Goal: Use online tool/utility: Use online tool/utility

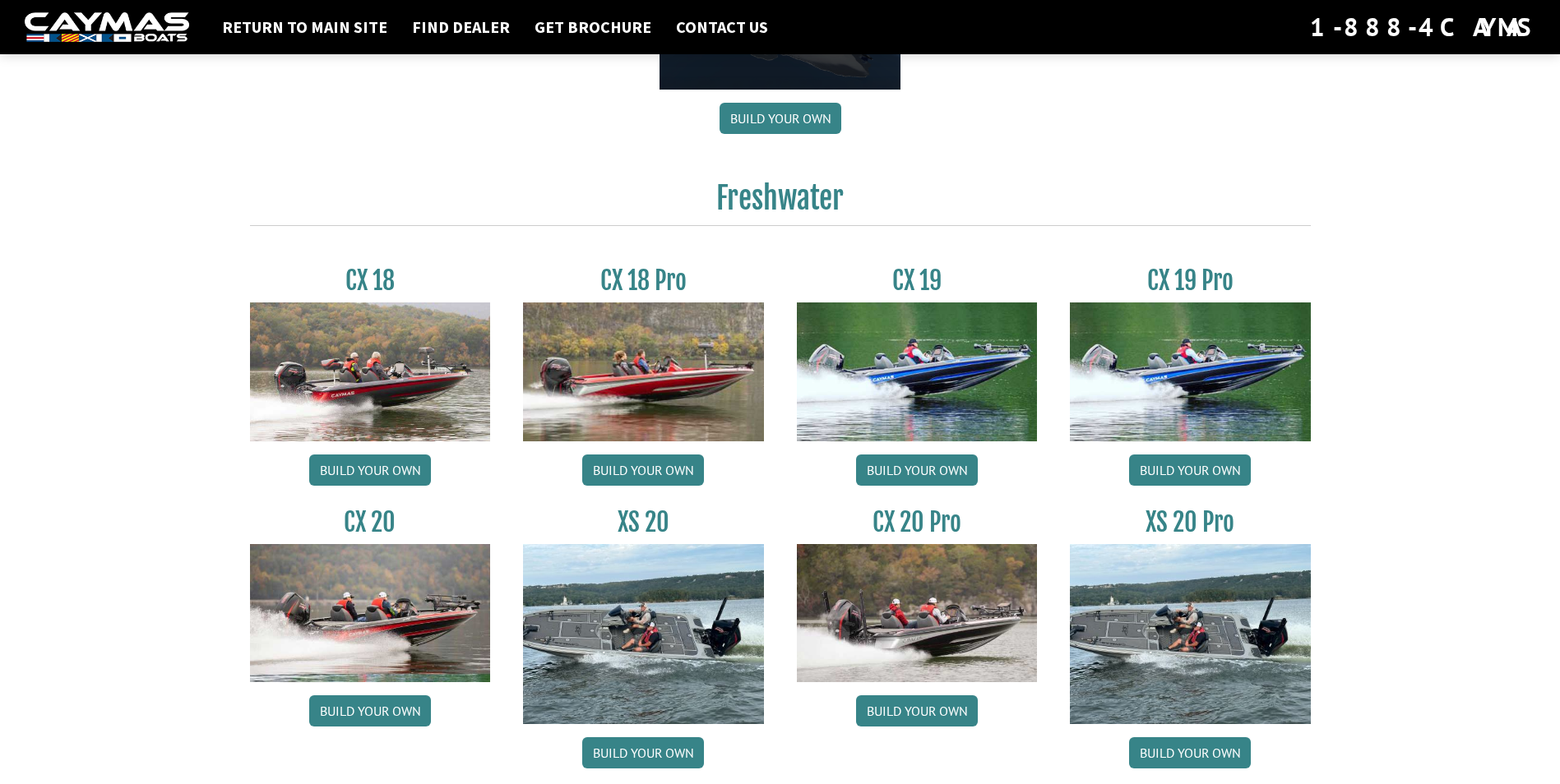
scroll to position [1233, 0]
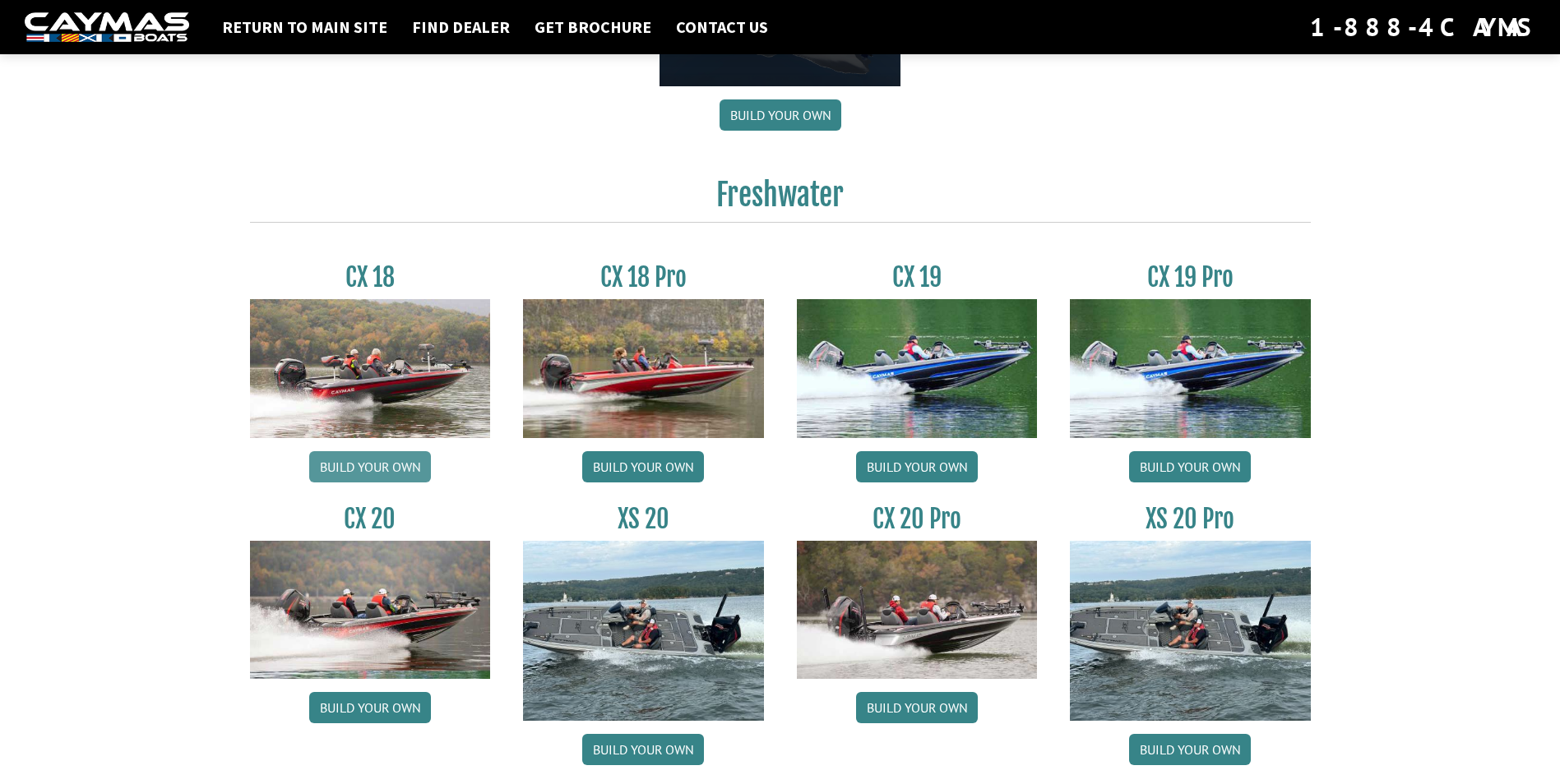
click at [379, 466] on link "Build your own" at bounding box center [370, 466] width 122 height 31
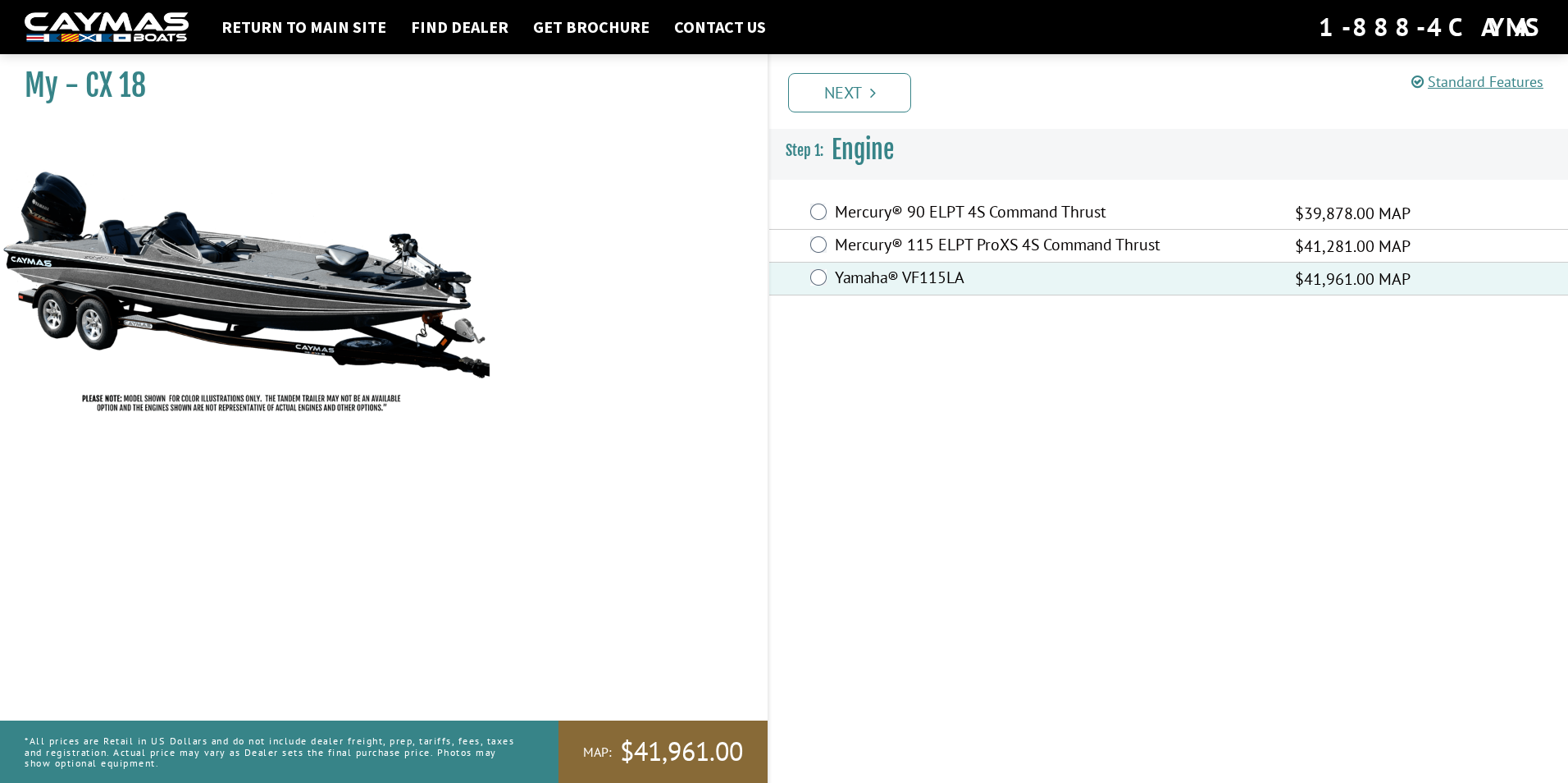
click at [850, 95] on link "Next" at bounding box center [850, 93] width 123 height 39
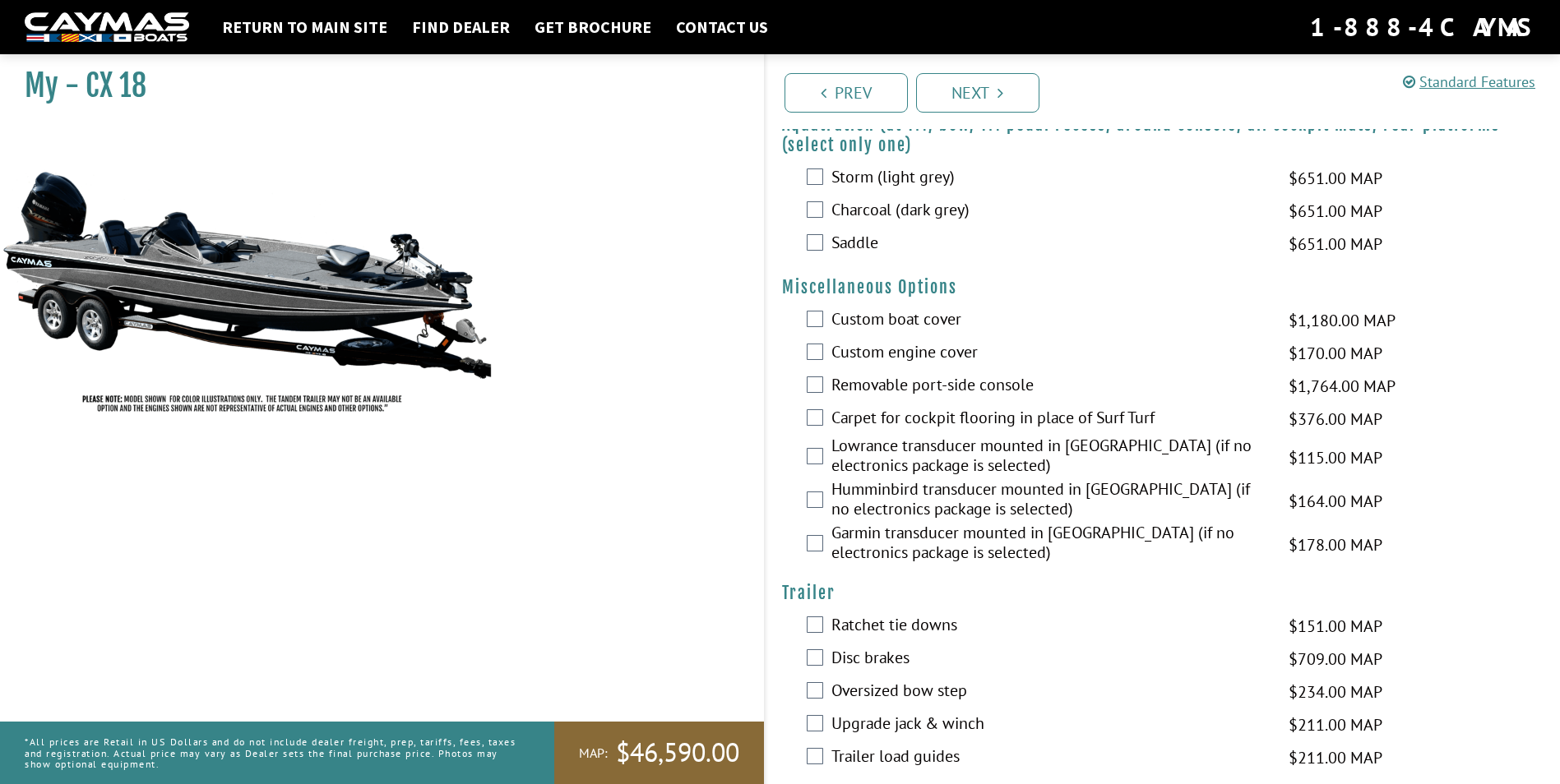
scroll to position [514, 0]
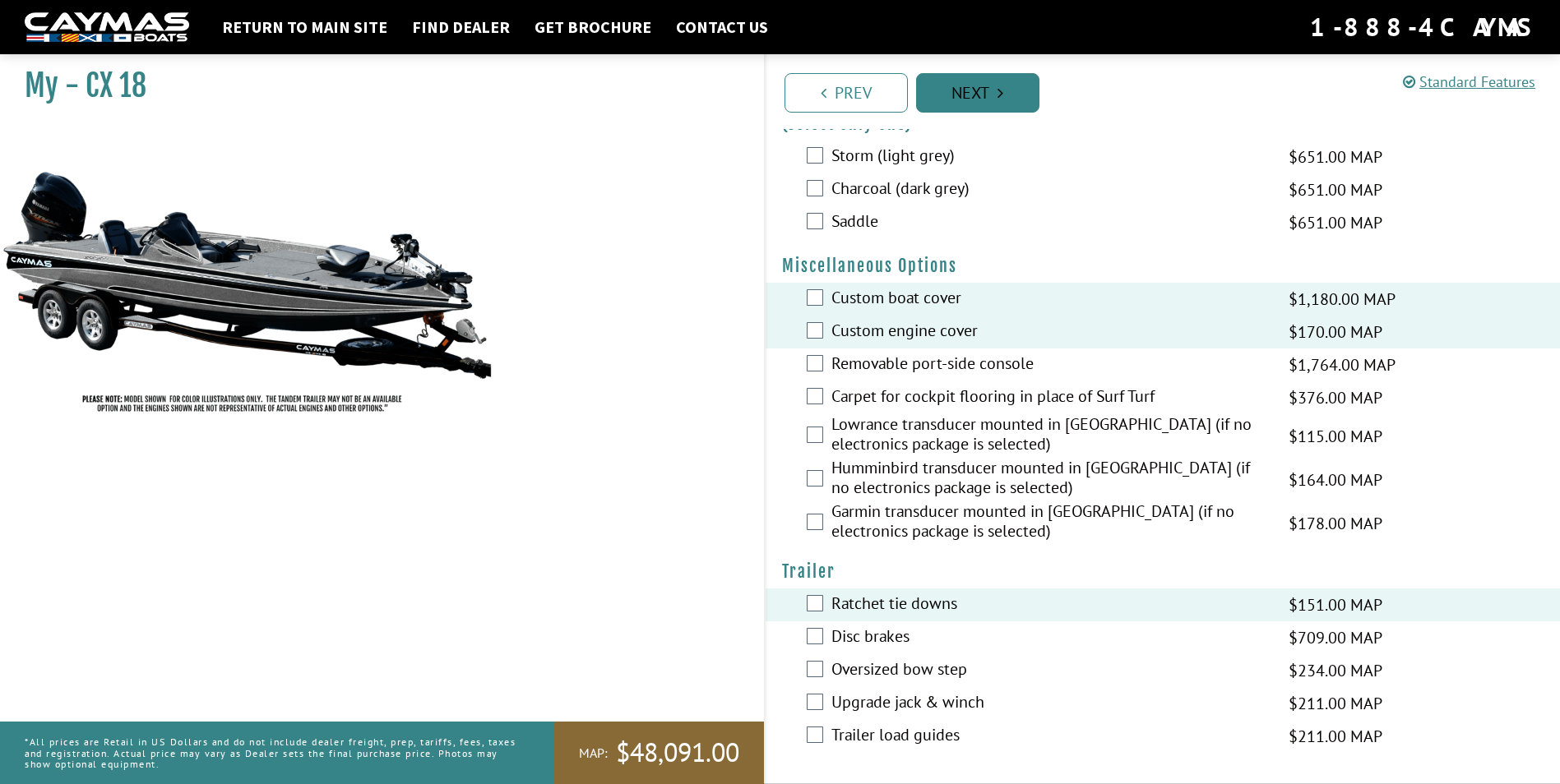
click at [999, 102] on link "Next" at bounding box center [978, 93] width 124 height 39
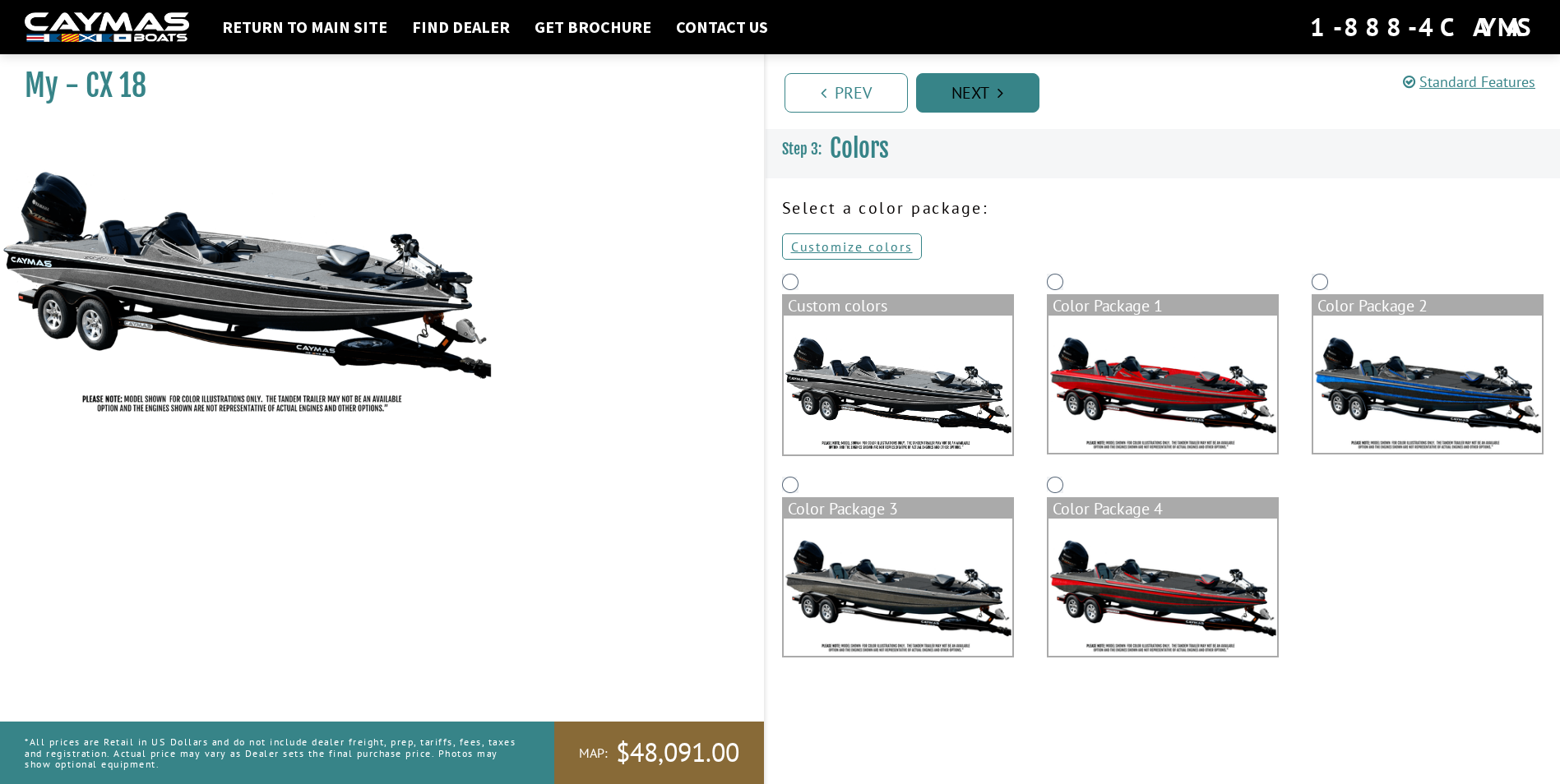
scroll to position [0, 0]
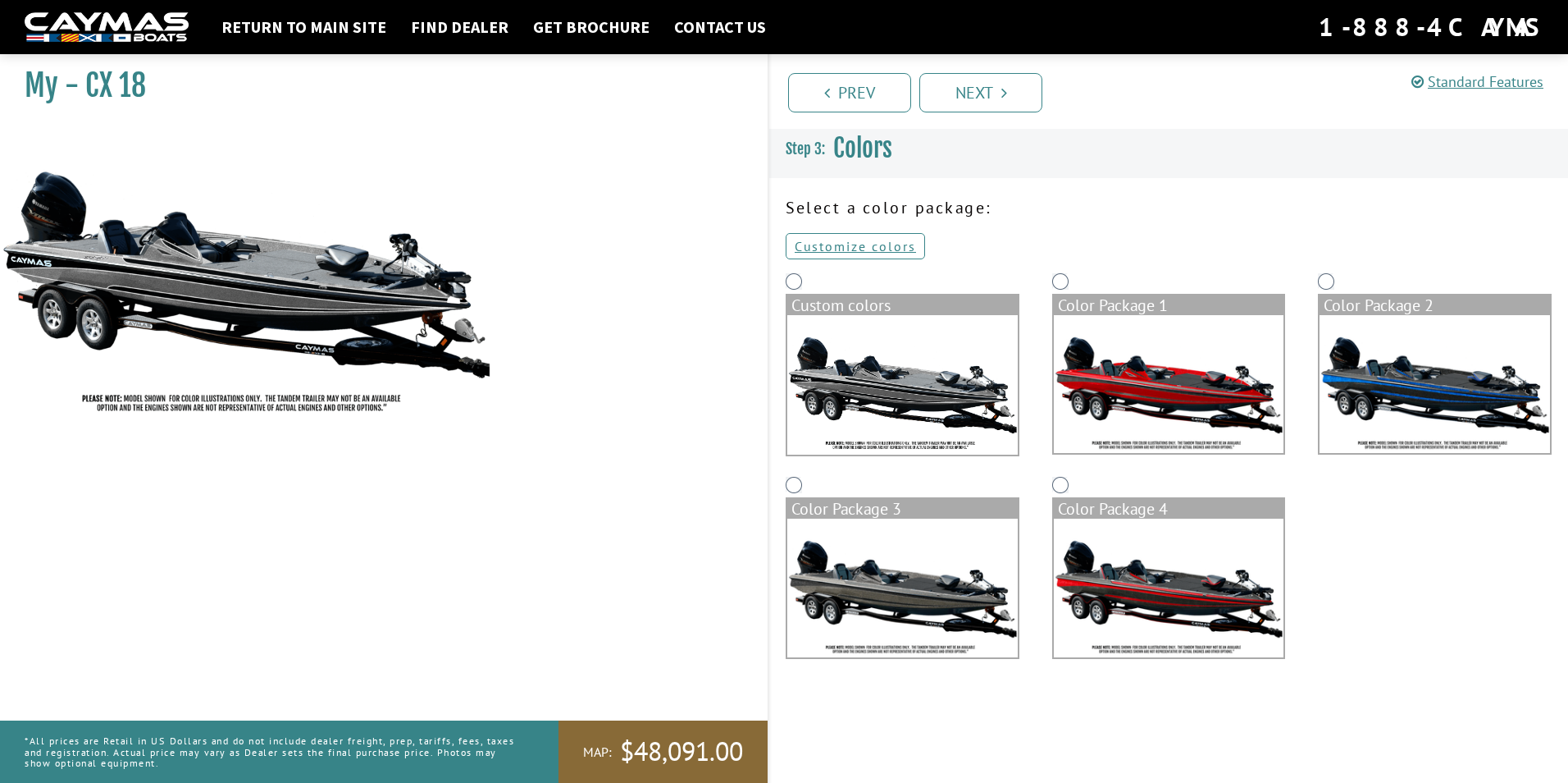
click at [1152, 403] on img at bounding box center [1169, 384] width 231 height 138
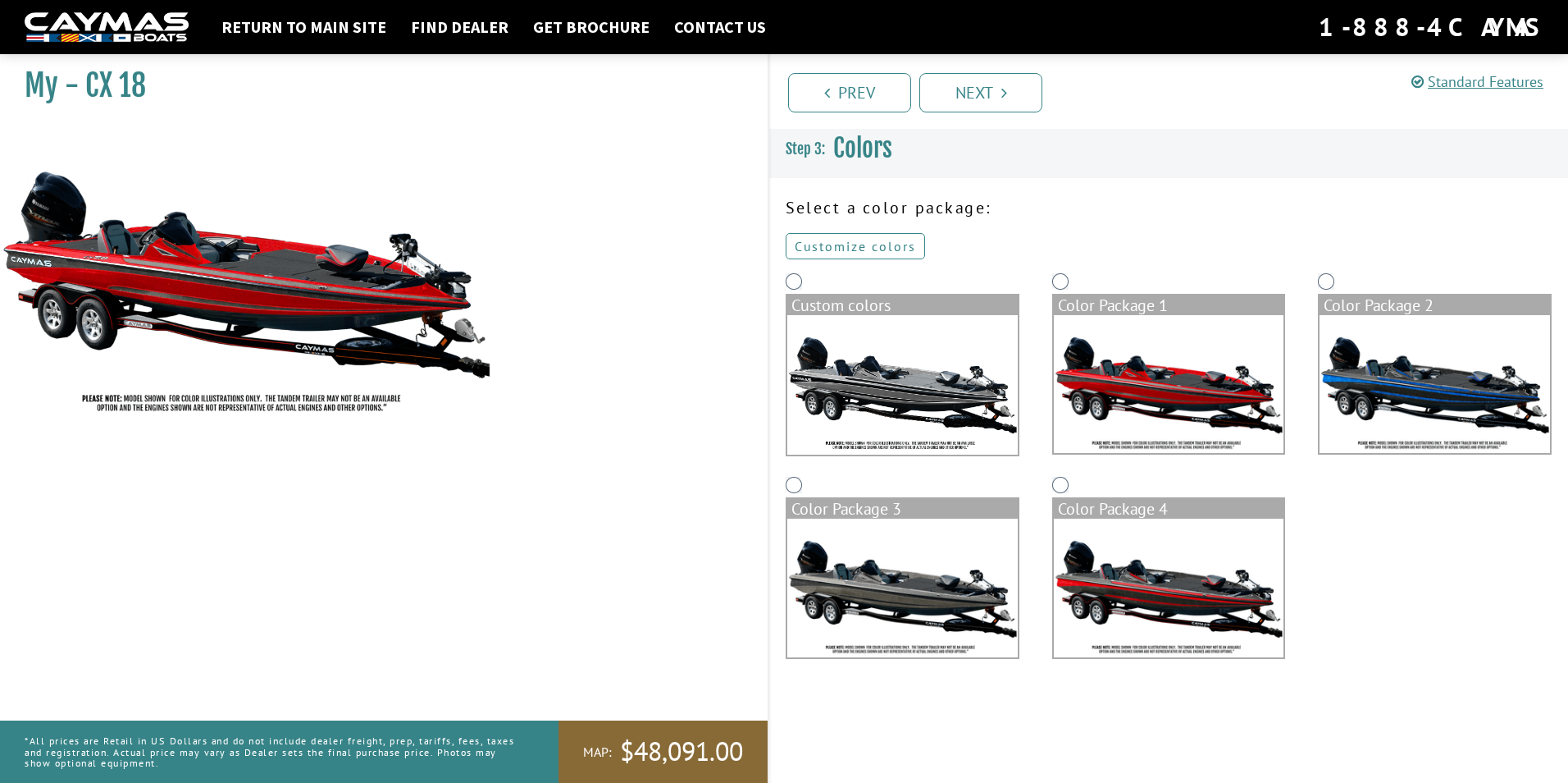
click at [898, 247] on link "Customize colors" at bounding box center [855, 246] width 140 height 26
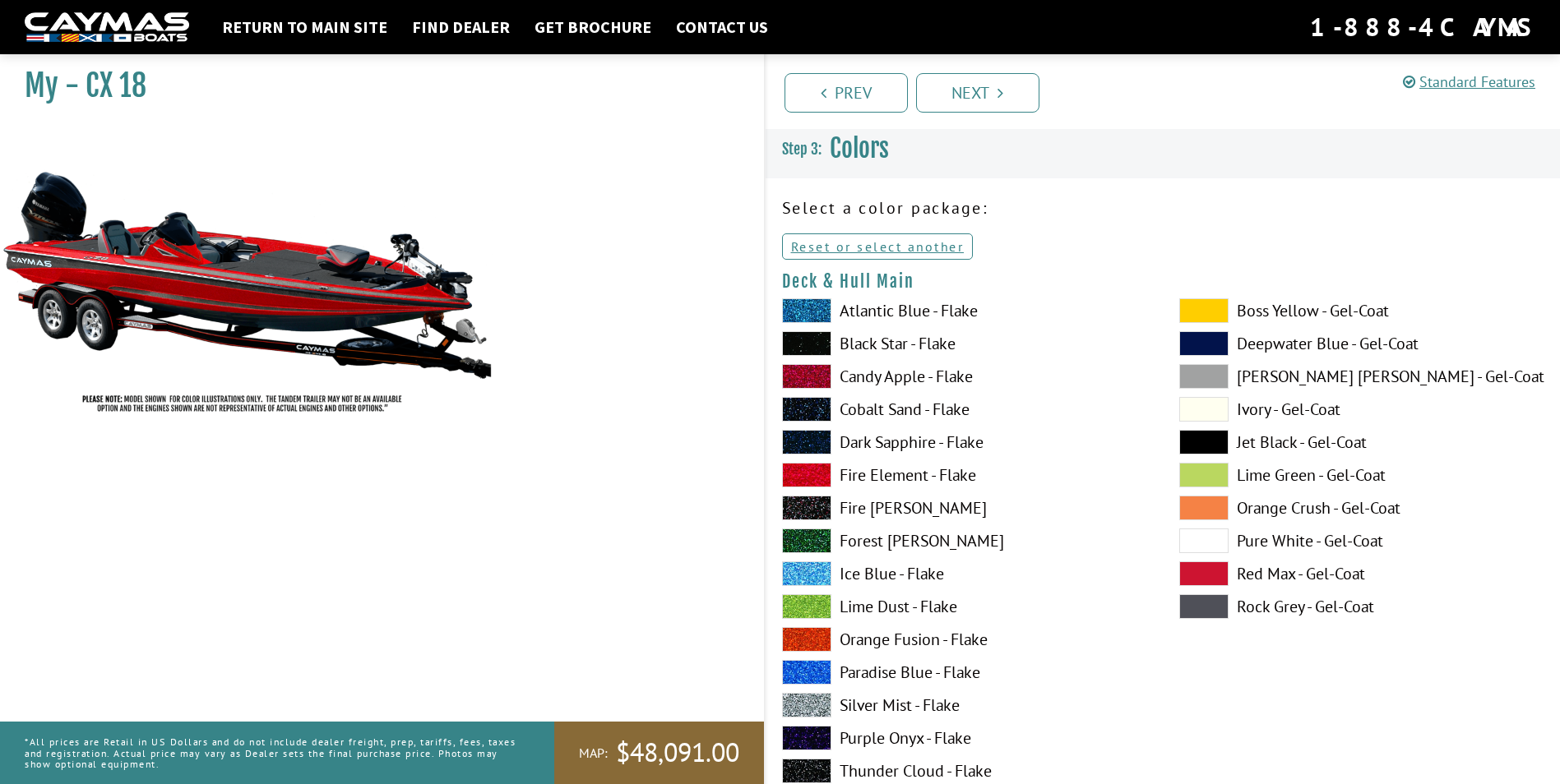
click at [823, 308] on span at bounding box center [806, 310] width 49 height 24
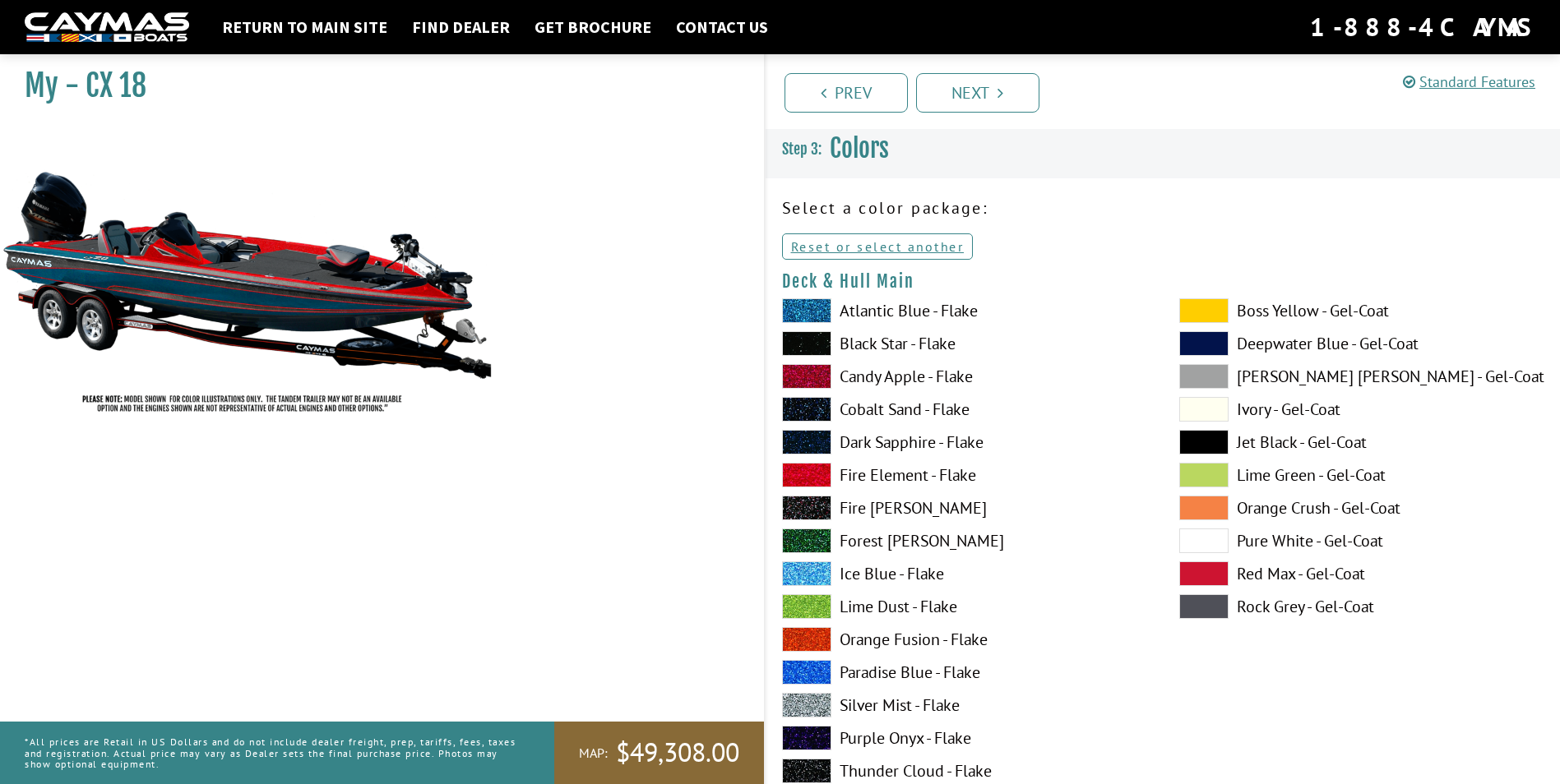
click at [1206, 537] on span at bounding box center [1203, 540] width 49 height 24
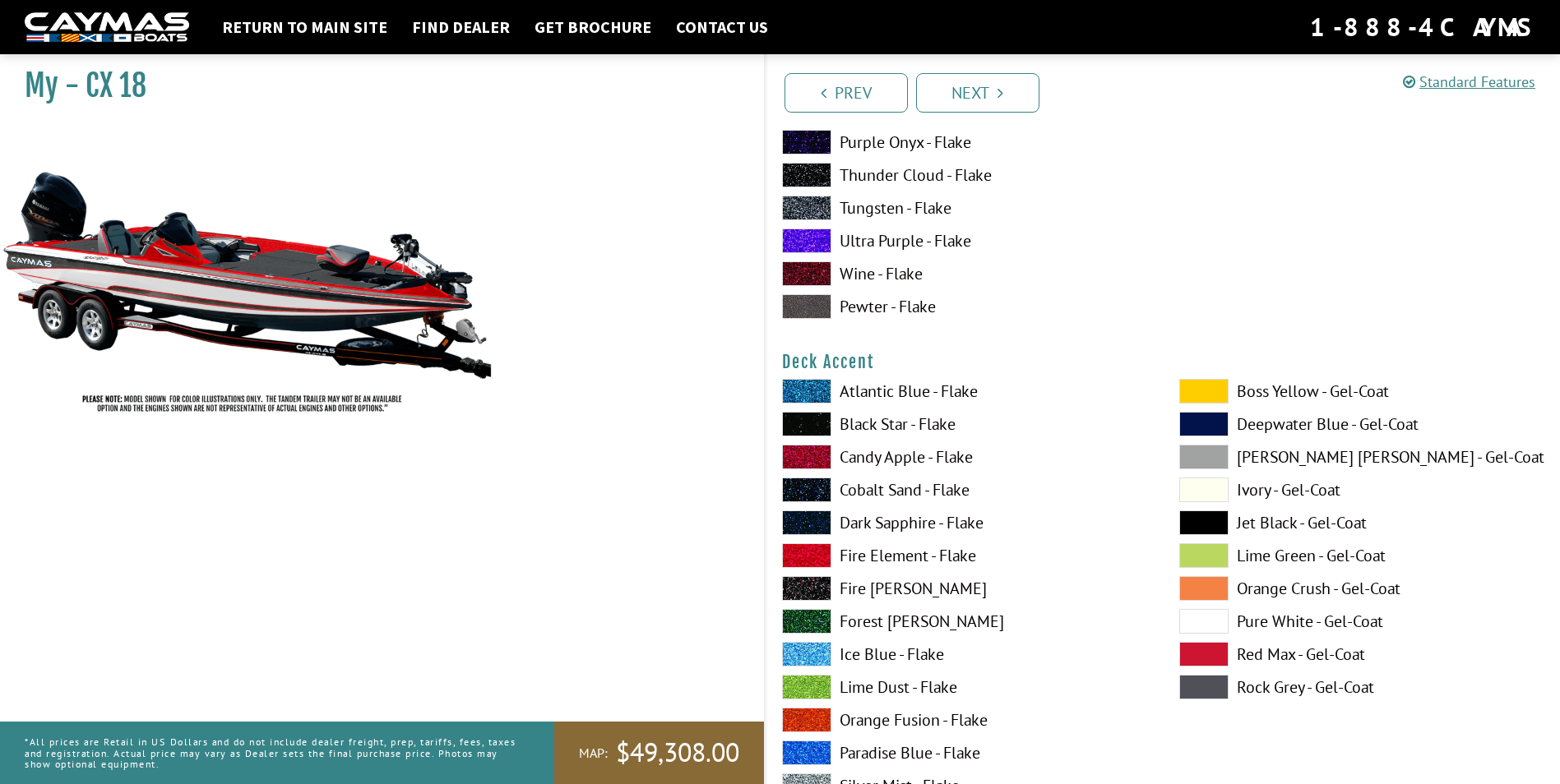
scroll to position [658, 0]
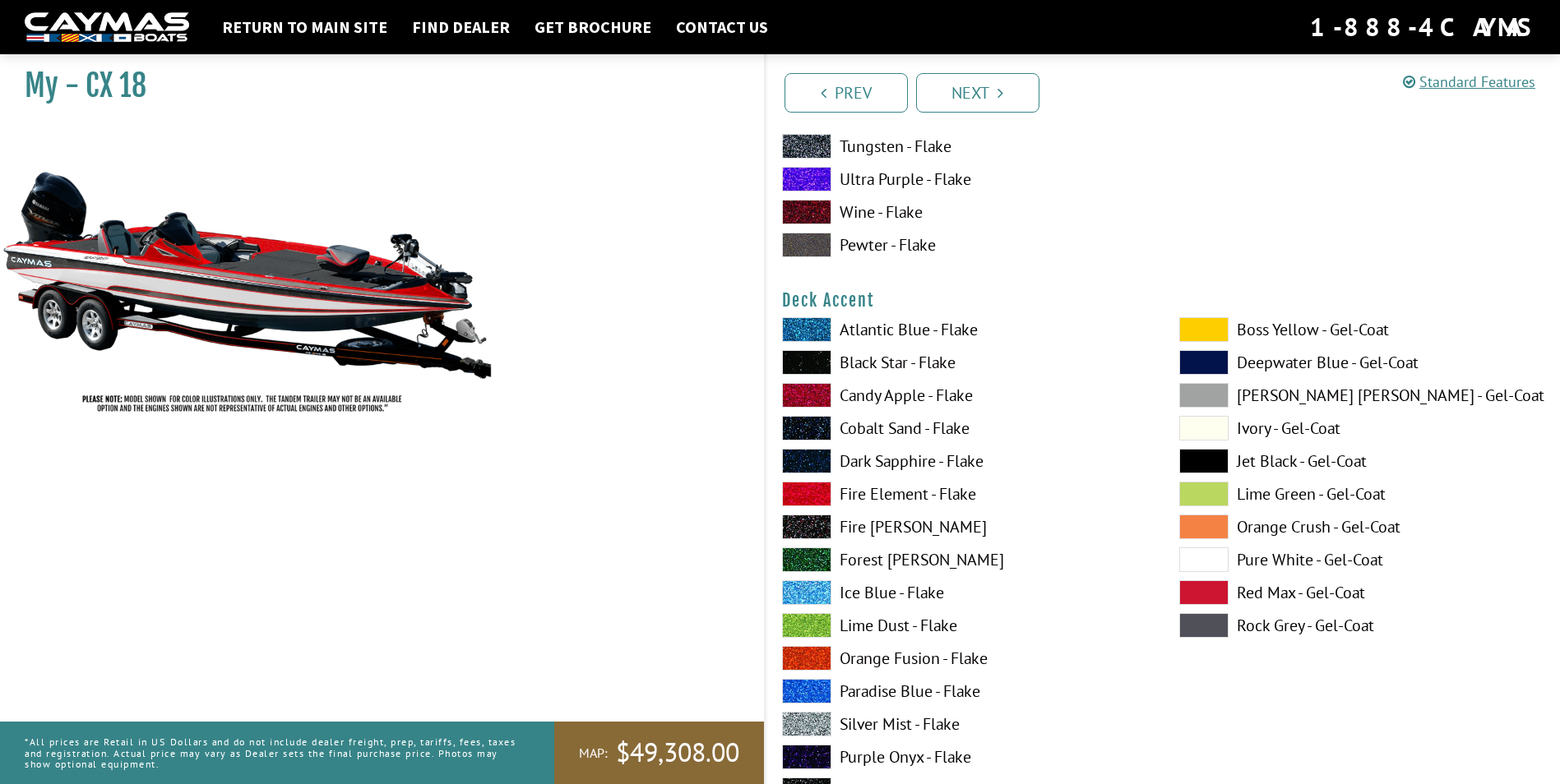
click at [822, 491] on span at bounding box center [806, 493] width 49 height 24
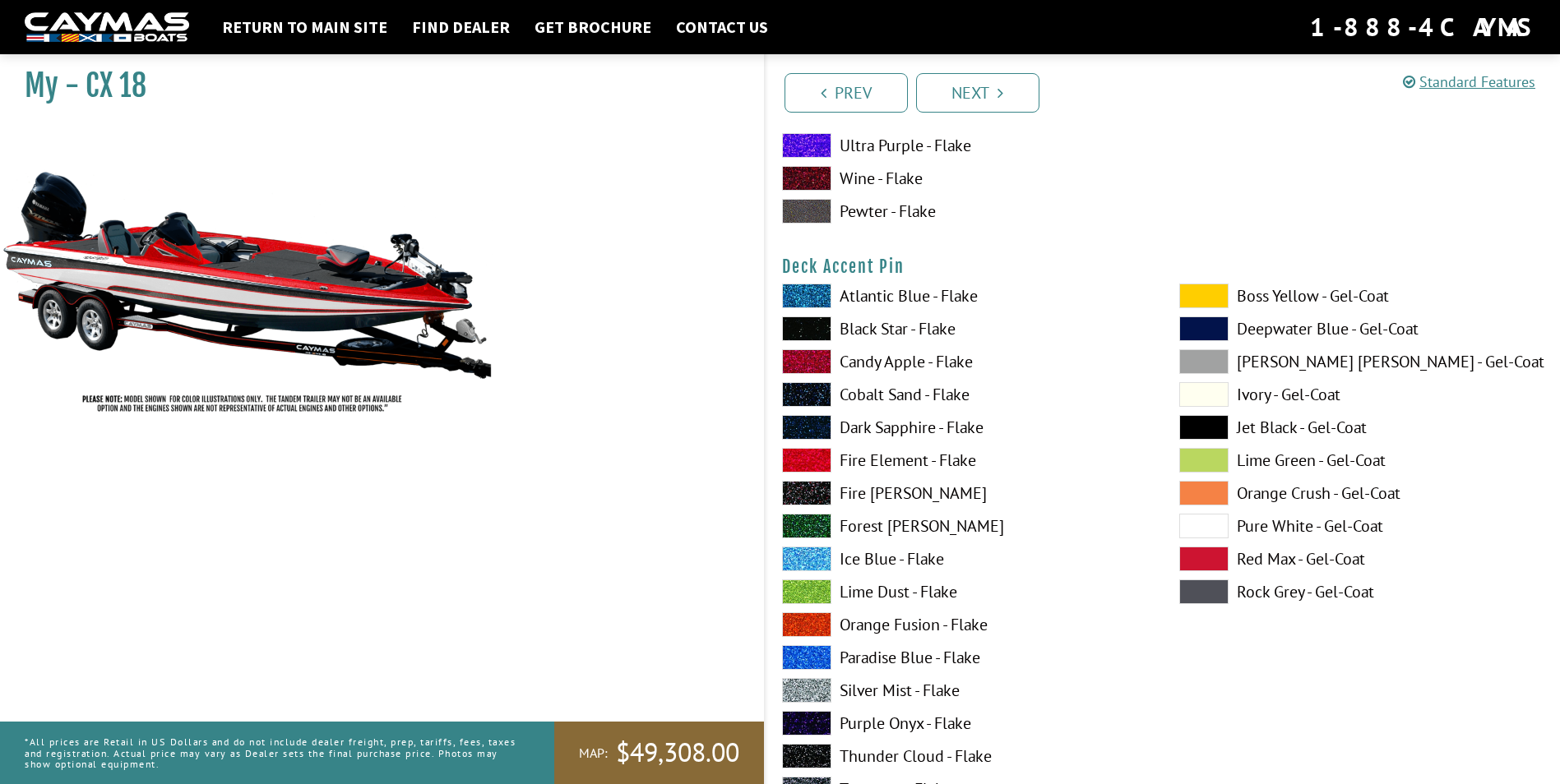
scroll to position [1396, 0]
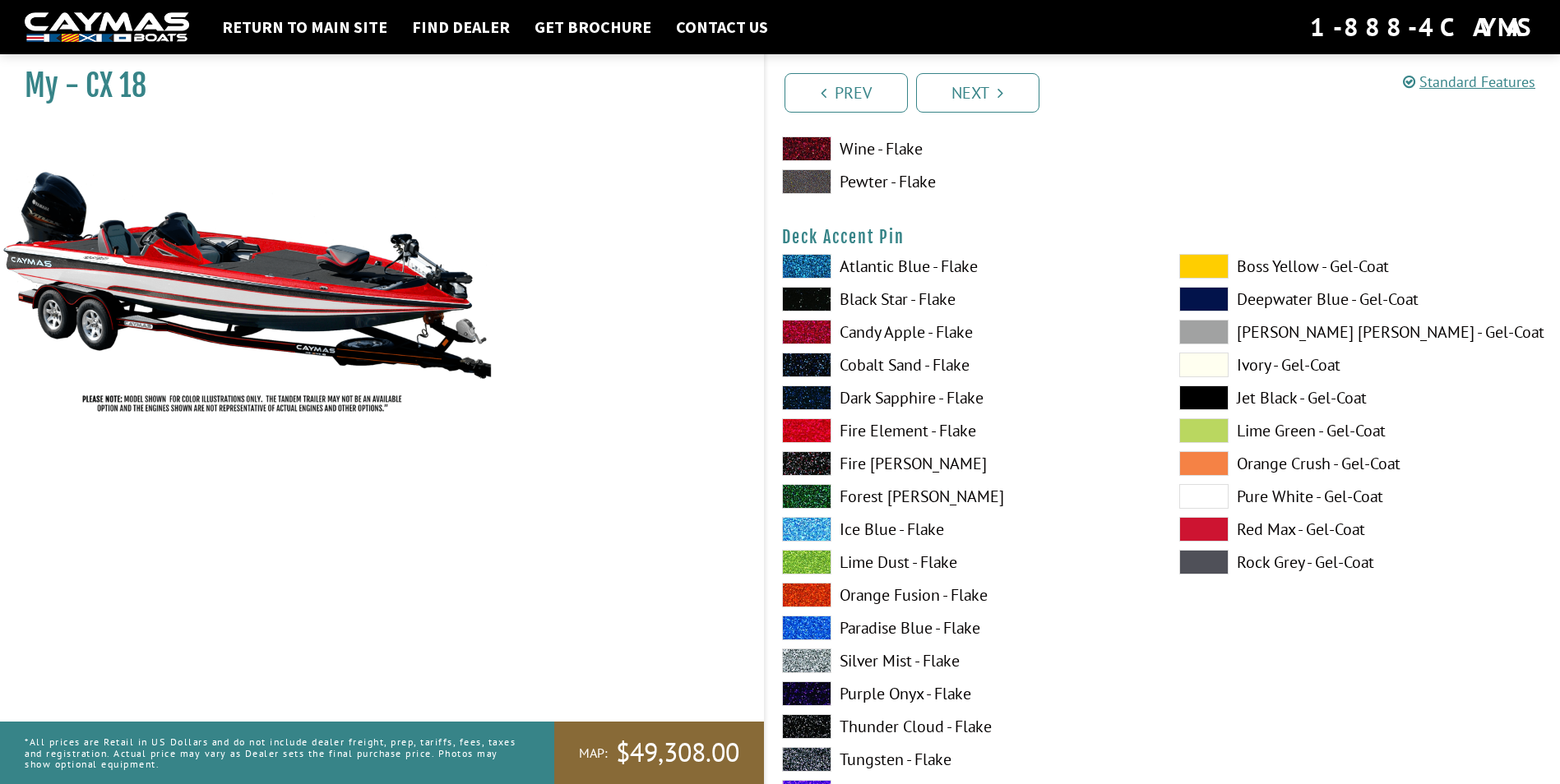
click at [824, 300] on span at bounding box center [806, 299] width 49 height 24
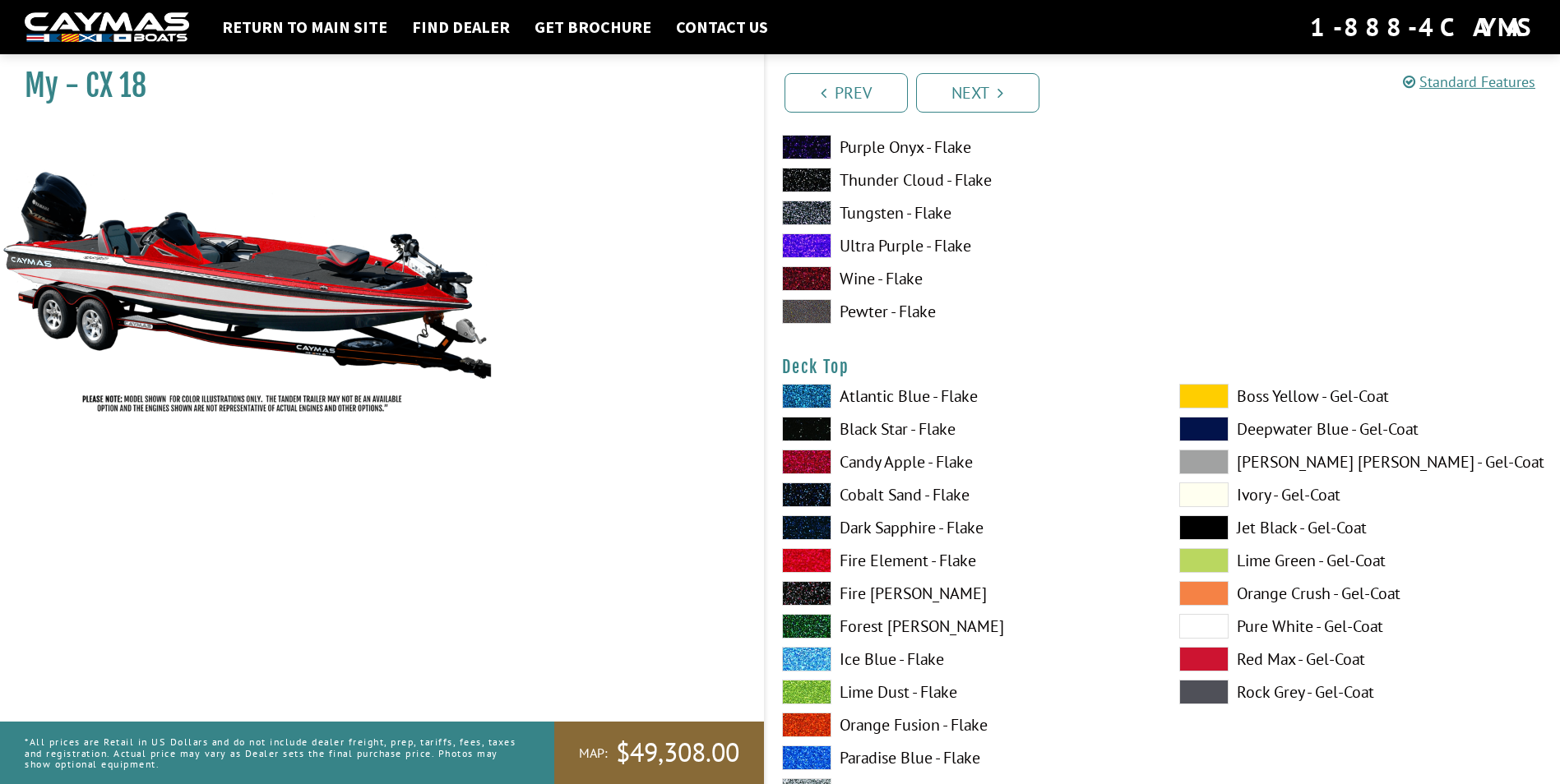
scroll to position [2054, 0]
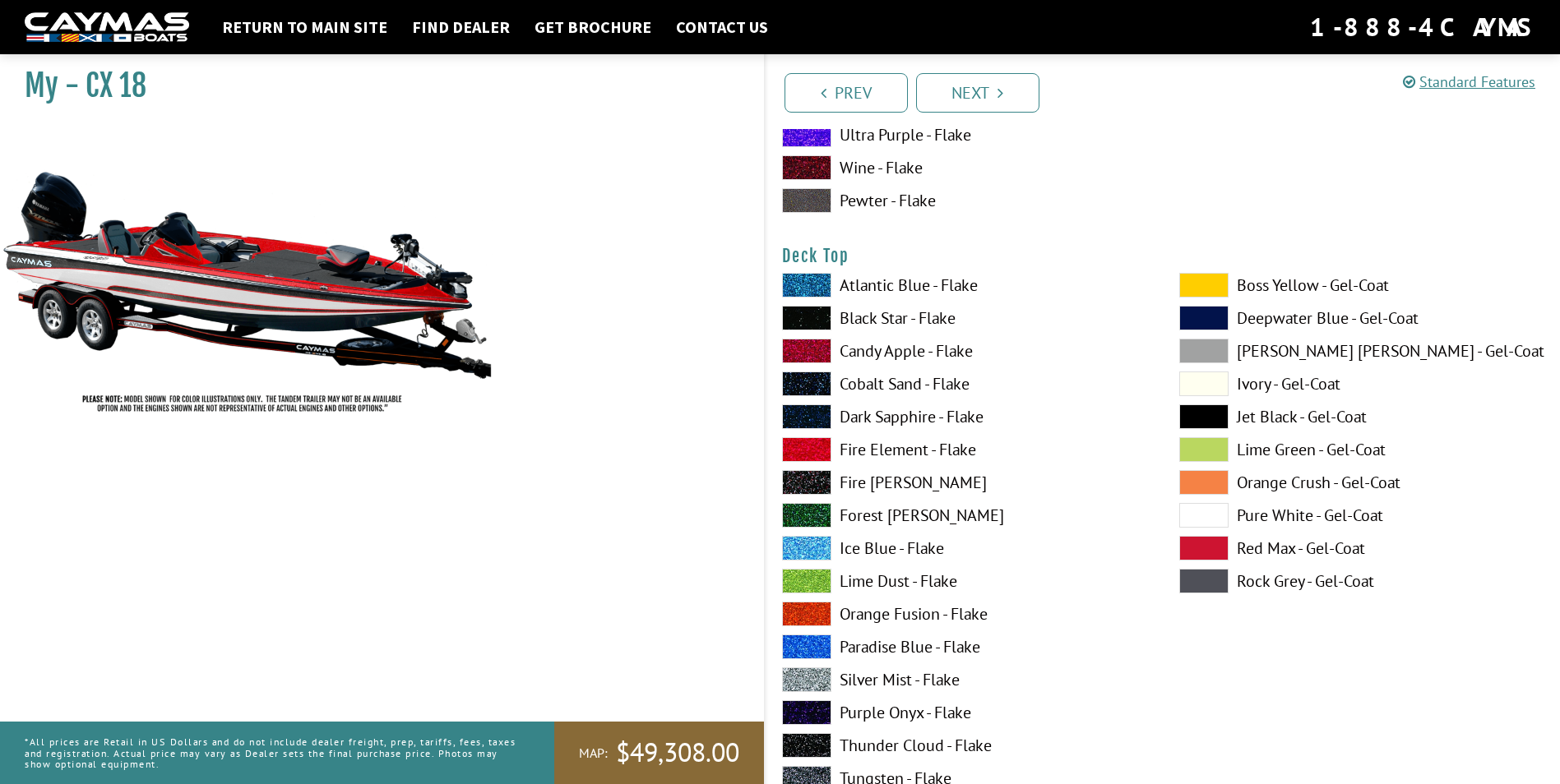
click at [1199, 513] on span at bounding box center [1203, 514] width 49 height 24
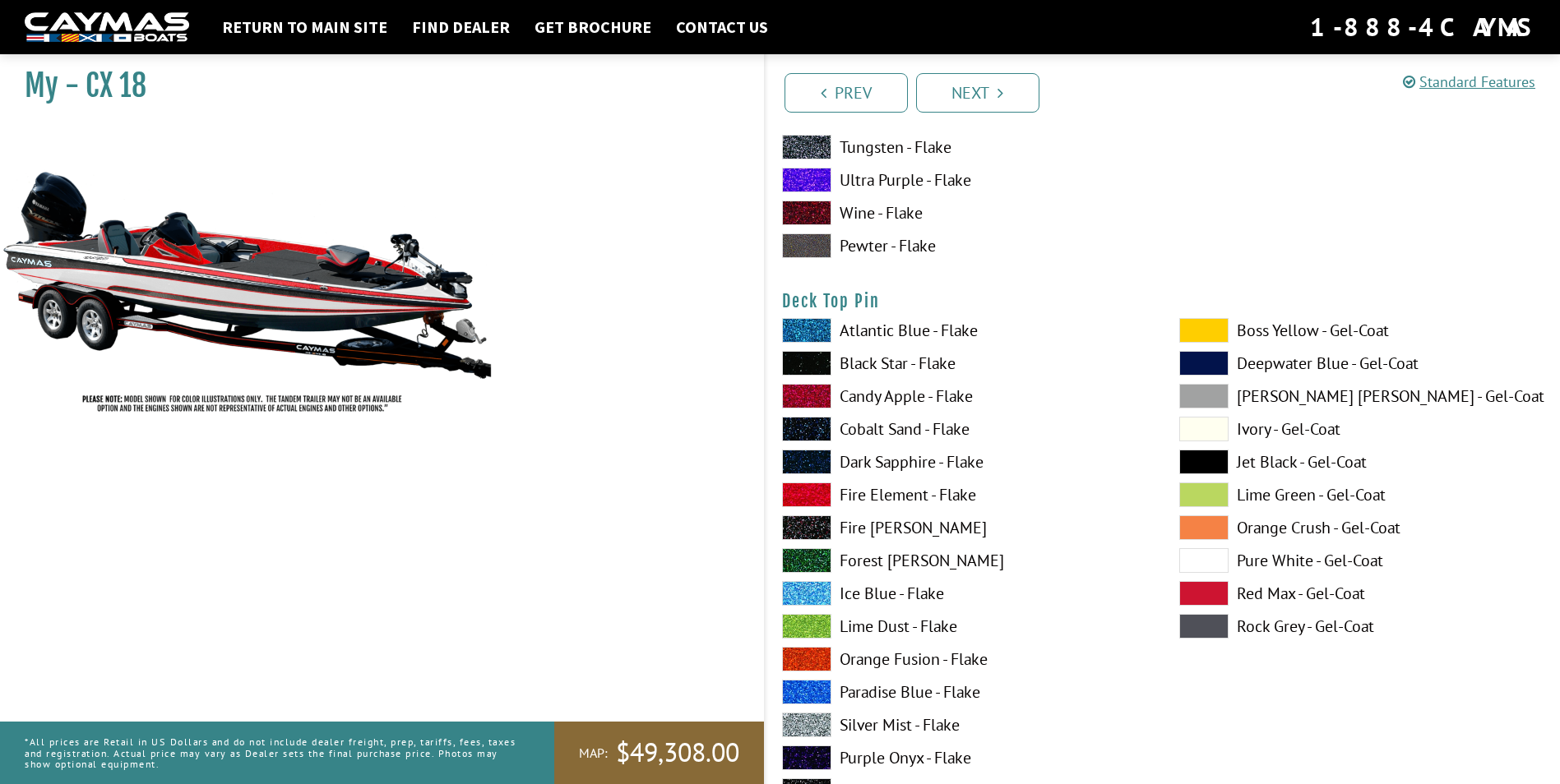
scroll to position [2712, 0]
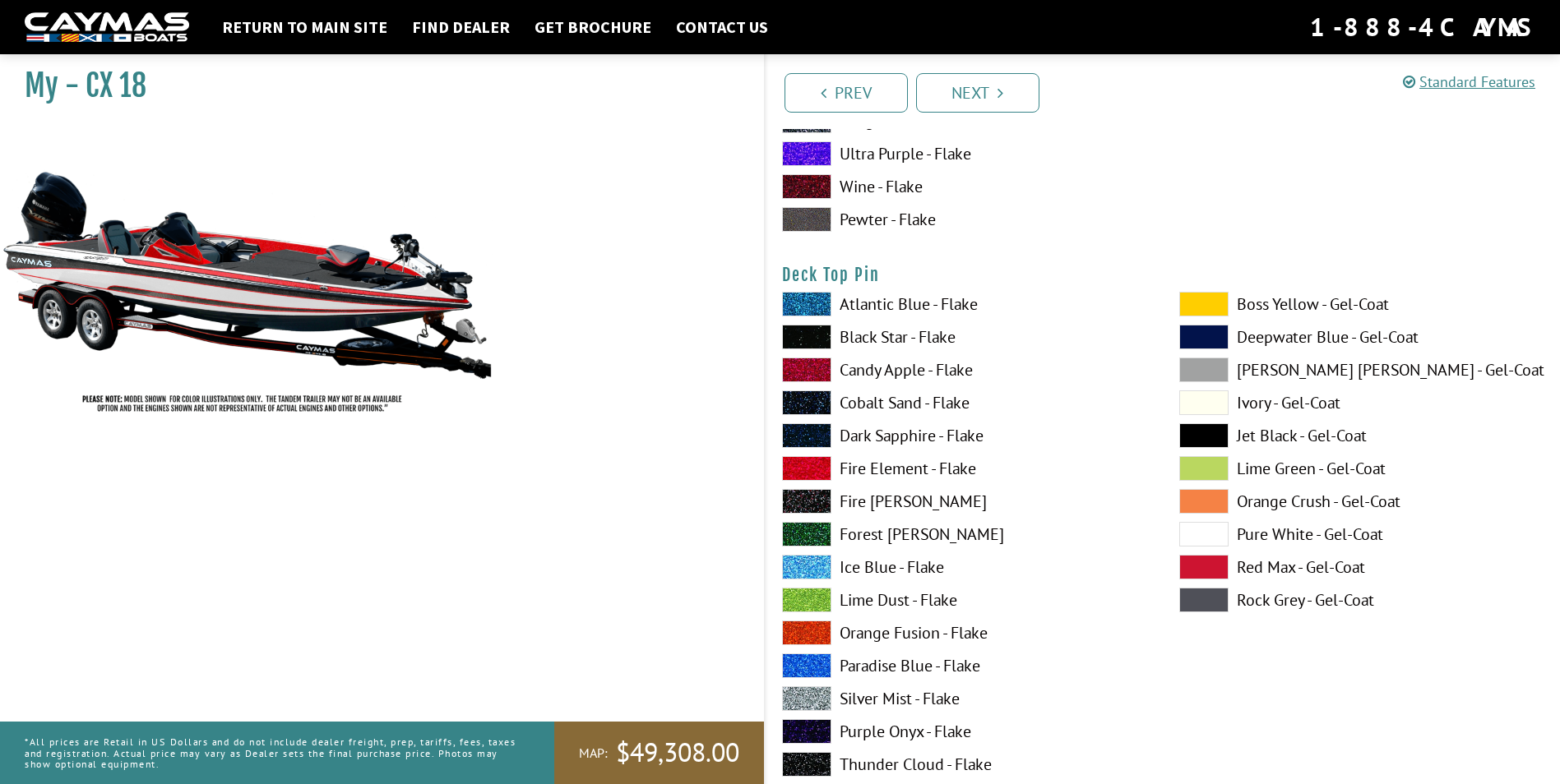
click at [824, 335] on span at bounding box center [806, 336] width 49 height 24
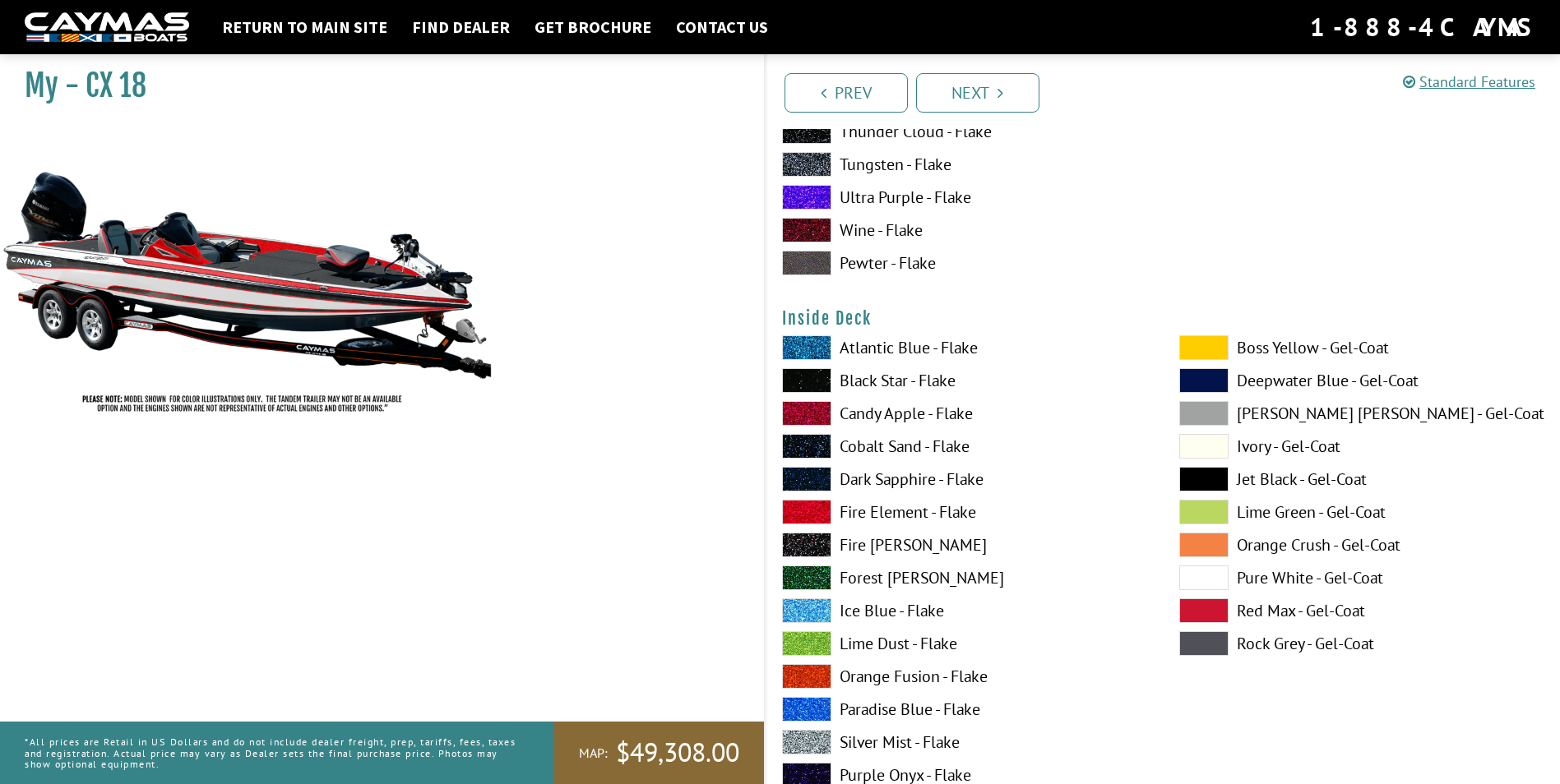
scroll to position [3451, 0]
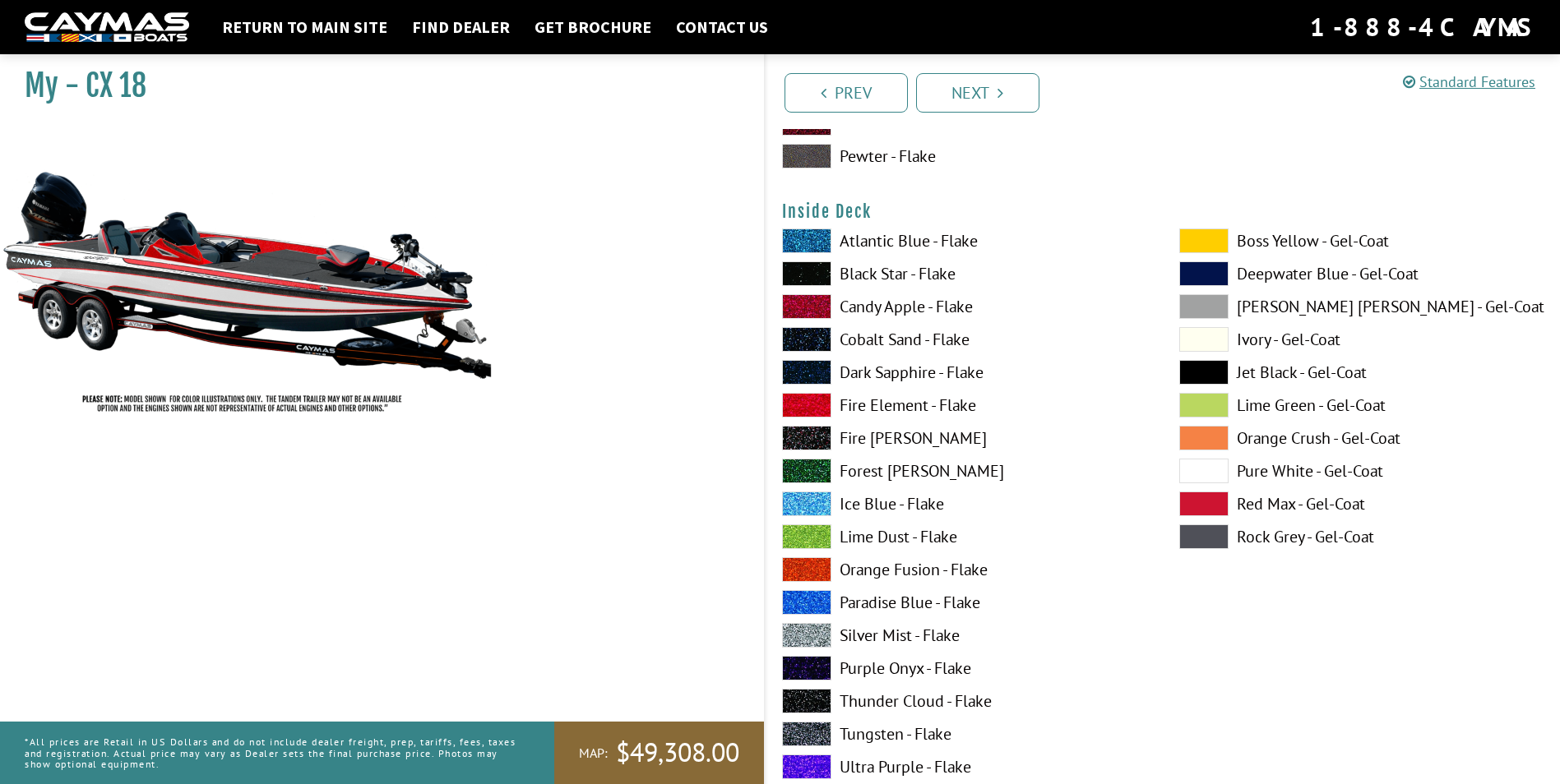
click at [1211, 467] on span at bounding box center [1203, 470] width 49 height 24
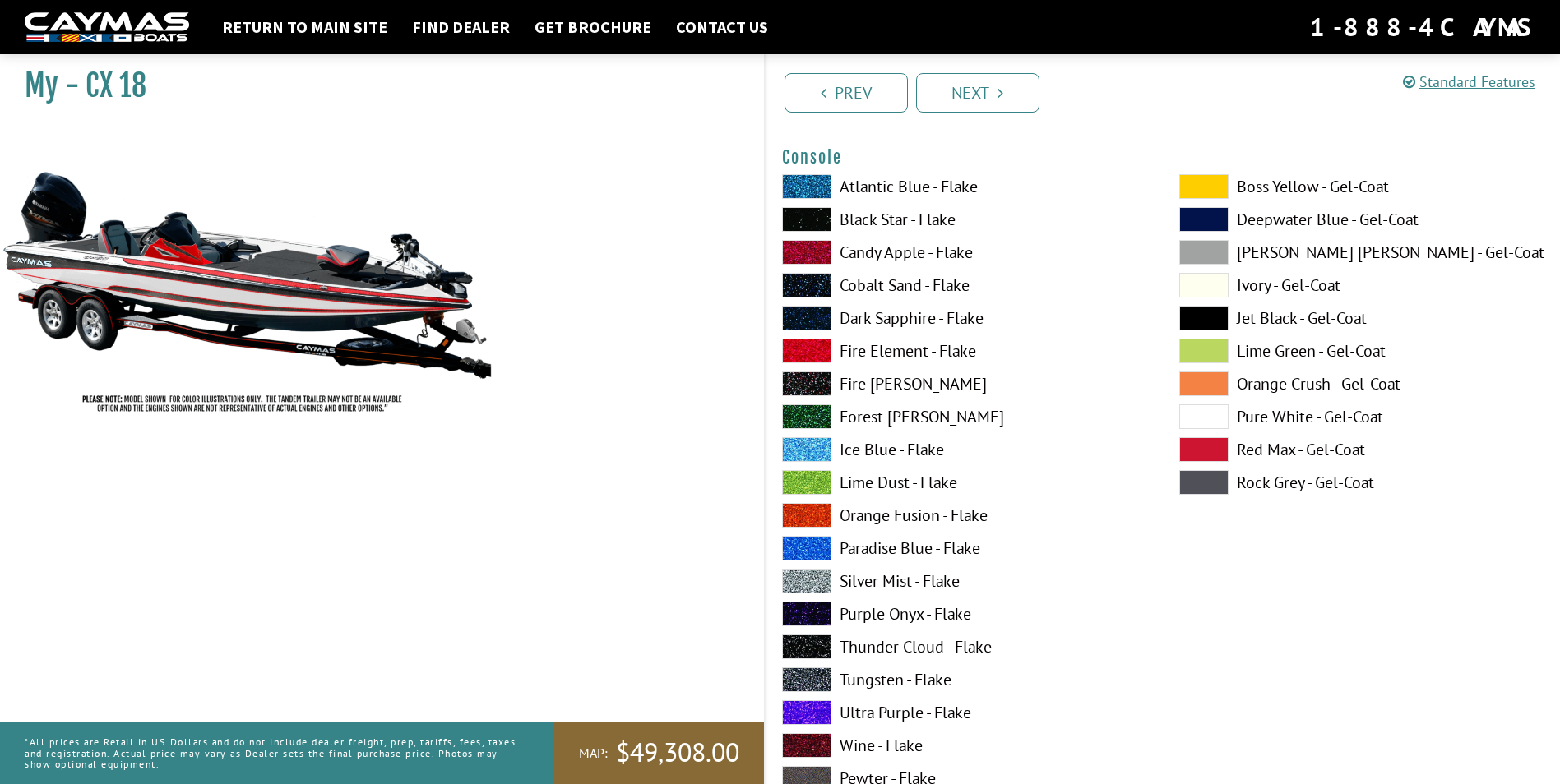
scroll to position [4190, 0]
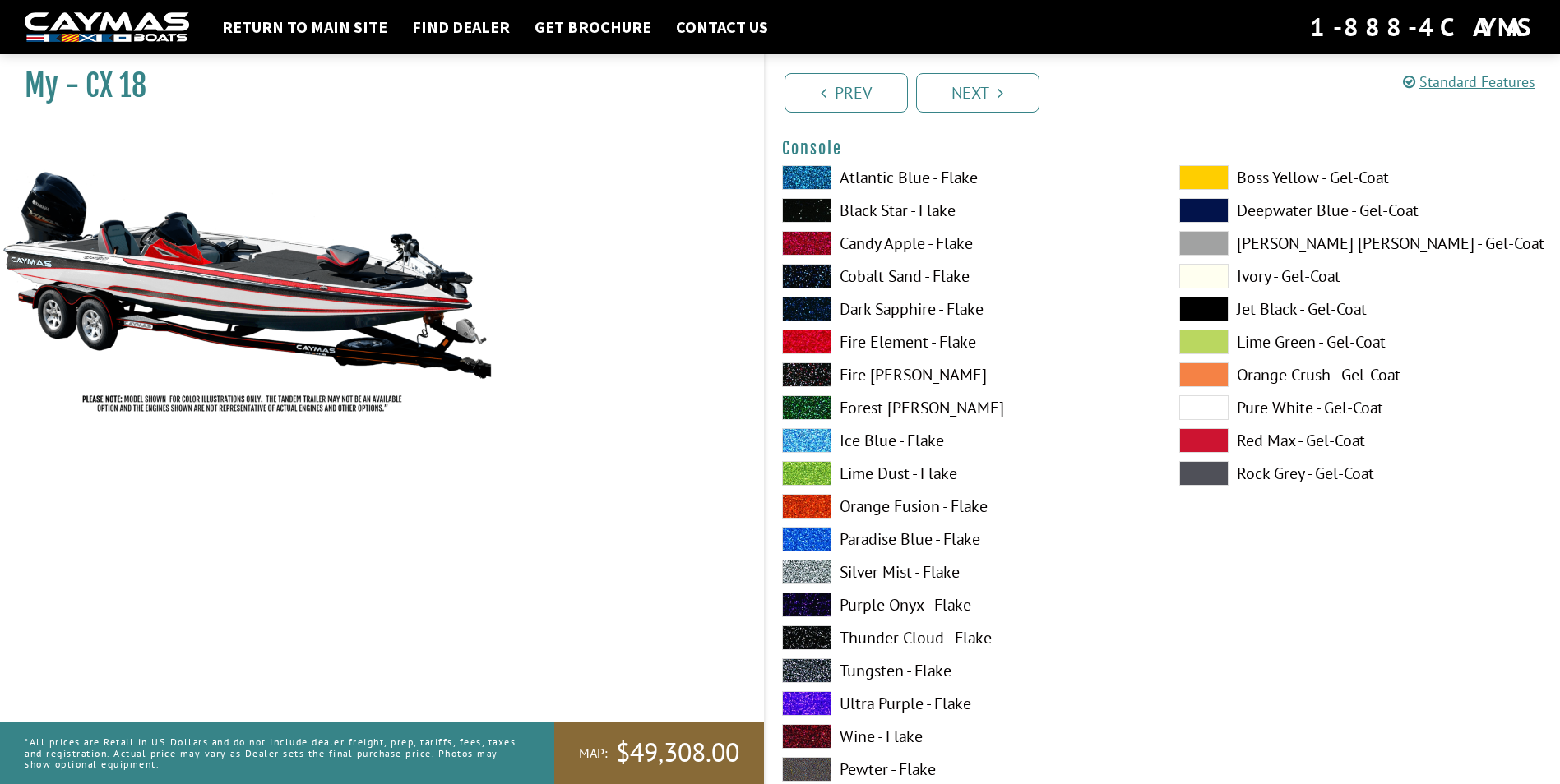
click at [1203, 406] on span at bounding box center [1203, 407] width 49 height 24
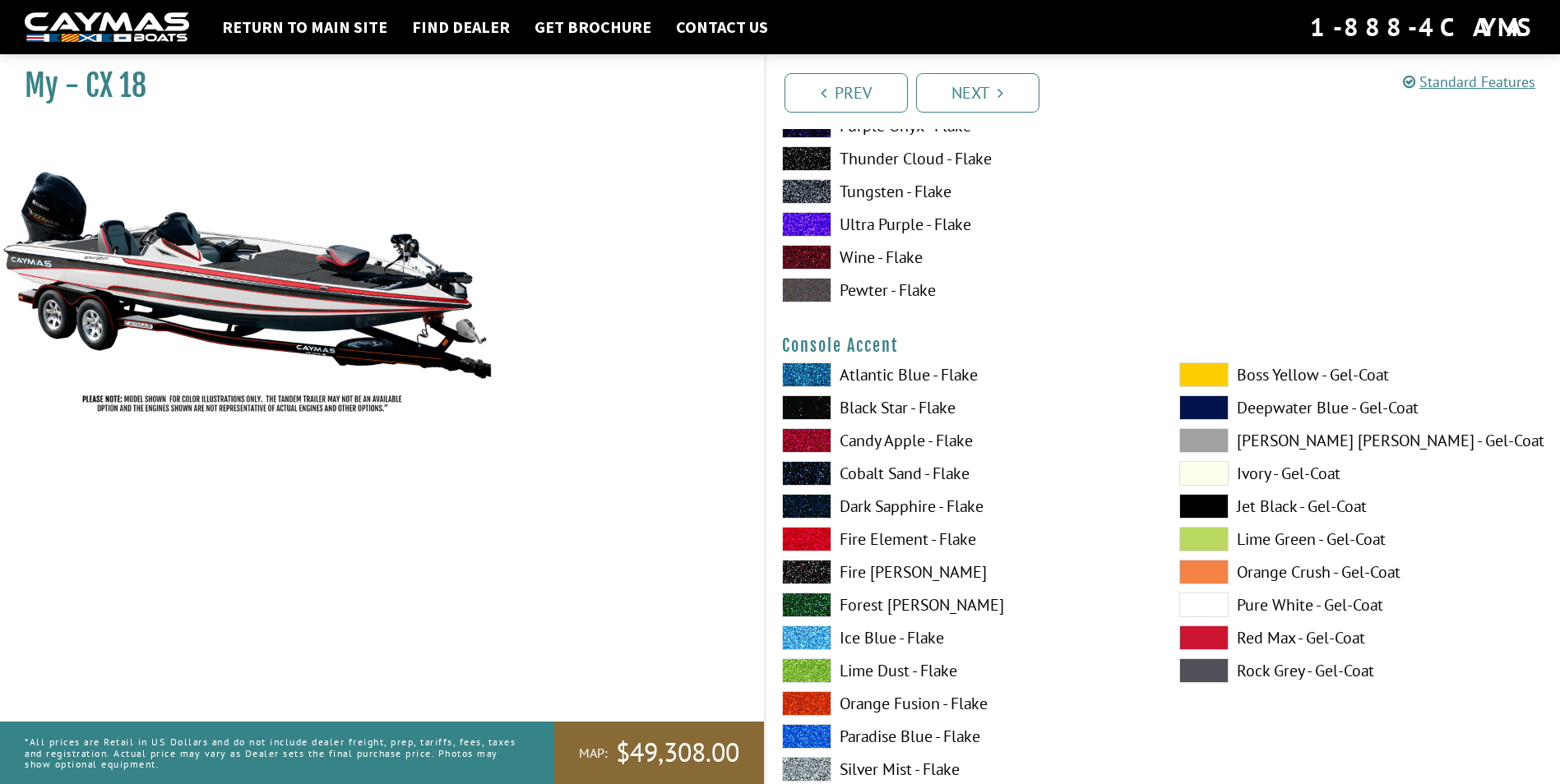
scroll to position [4683, 0]
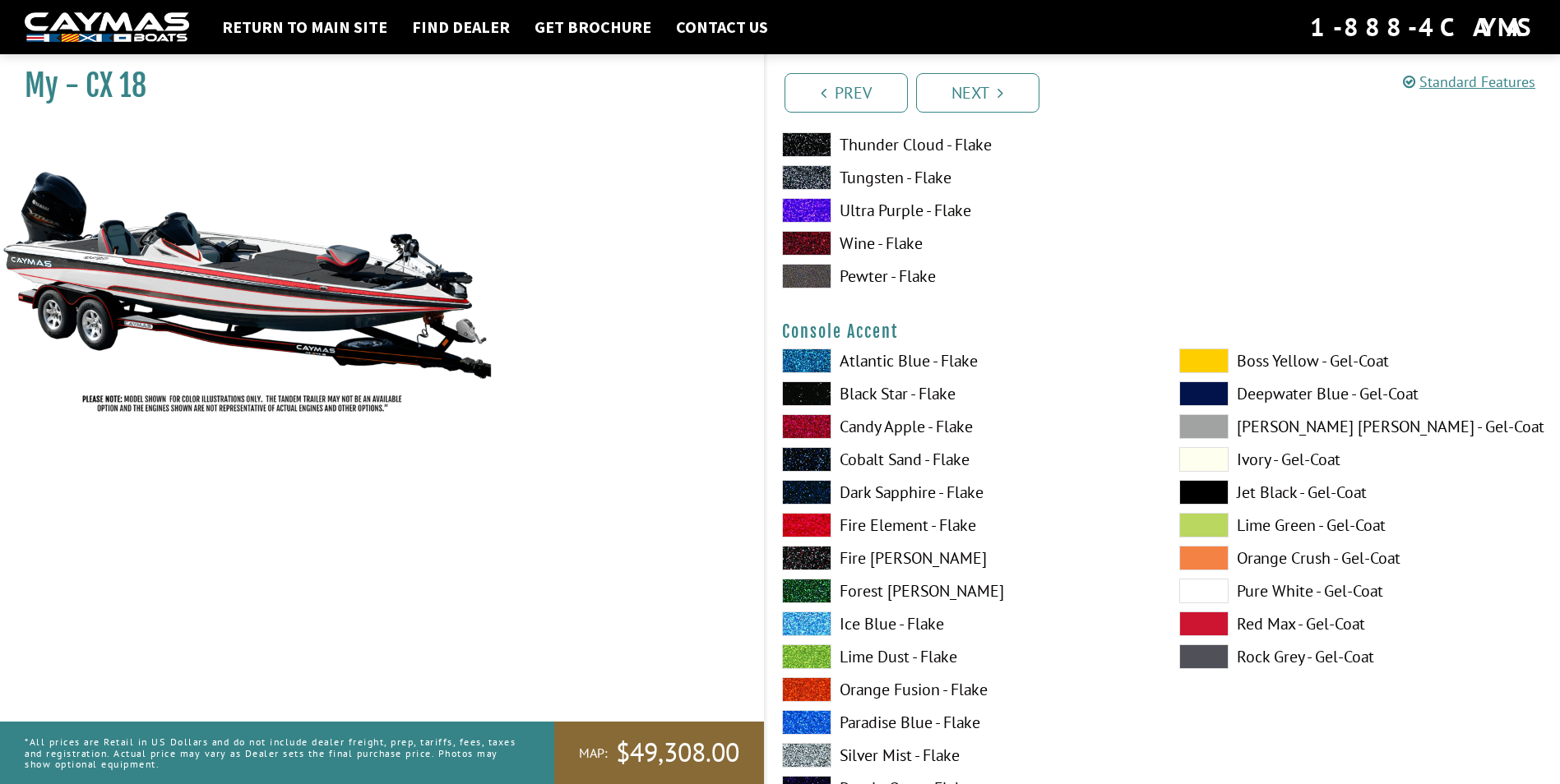
click at [817, 521] on span at bounding box center [806, 524] width 49 height 24
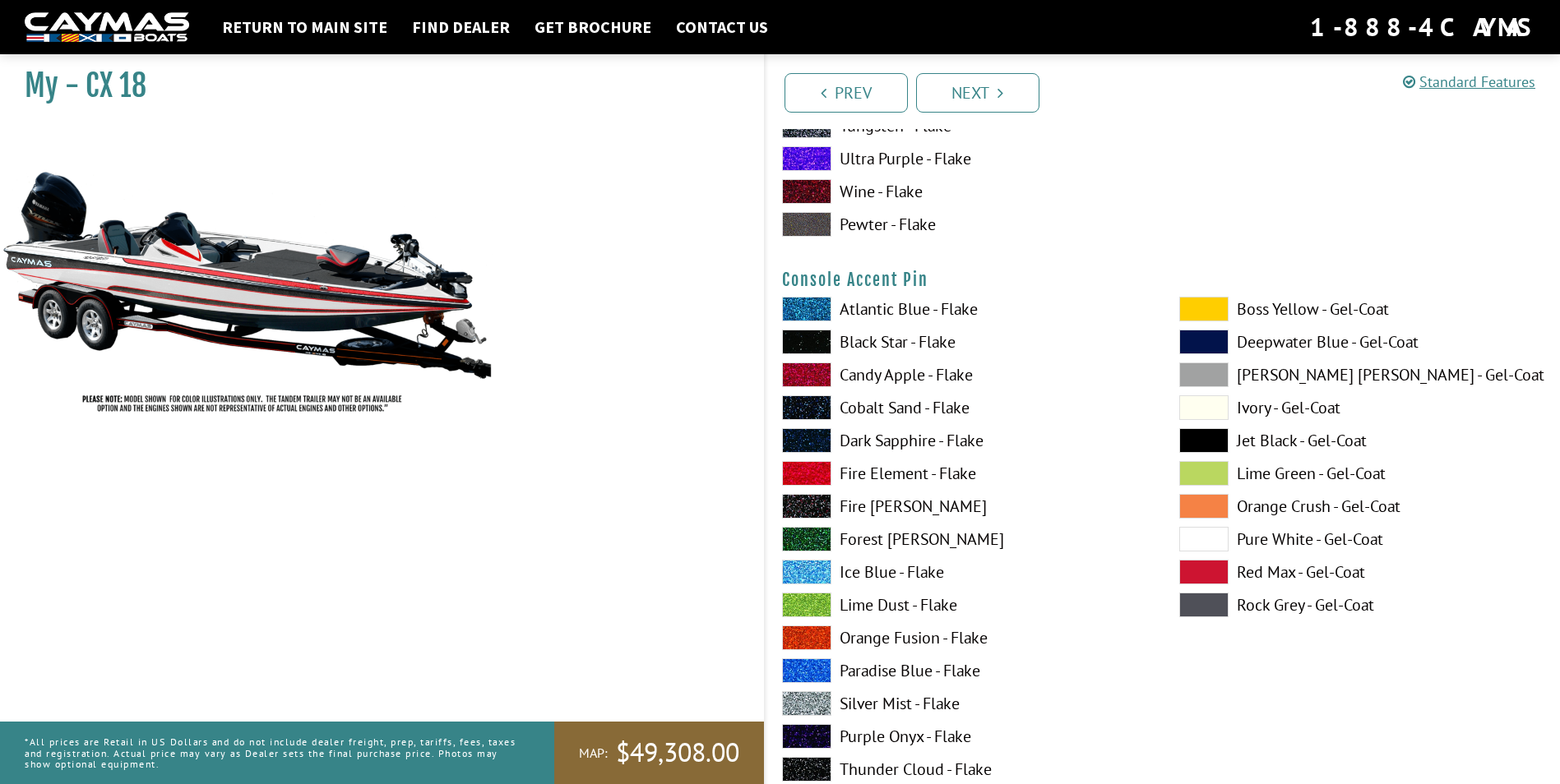
scroll to position [5423, 0]
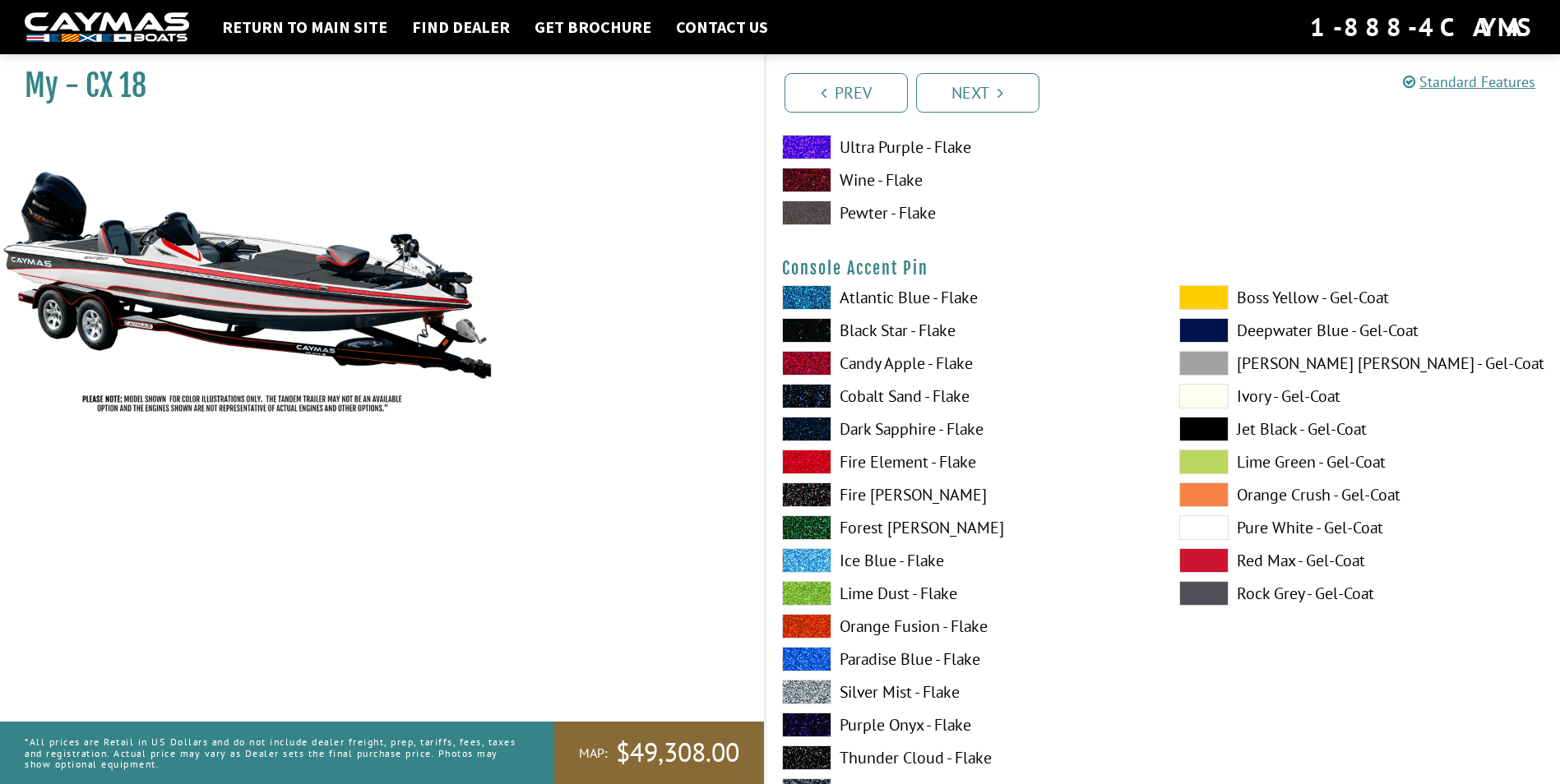
click at [806, 325] on span at bounding box center [806, 329] width 49 height 24
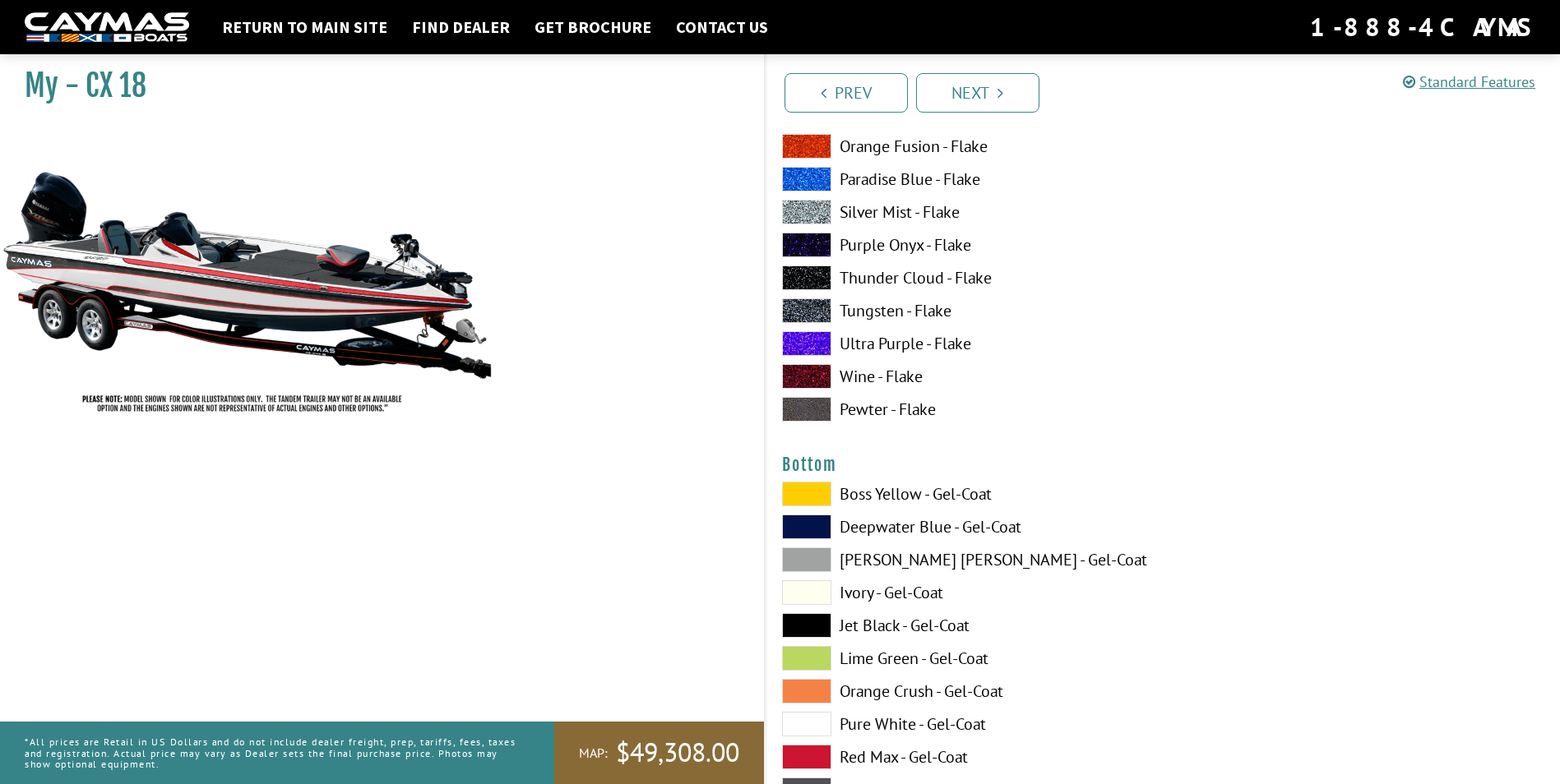
scroll to position [5999, 0]
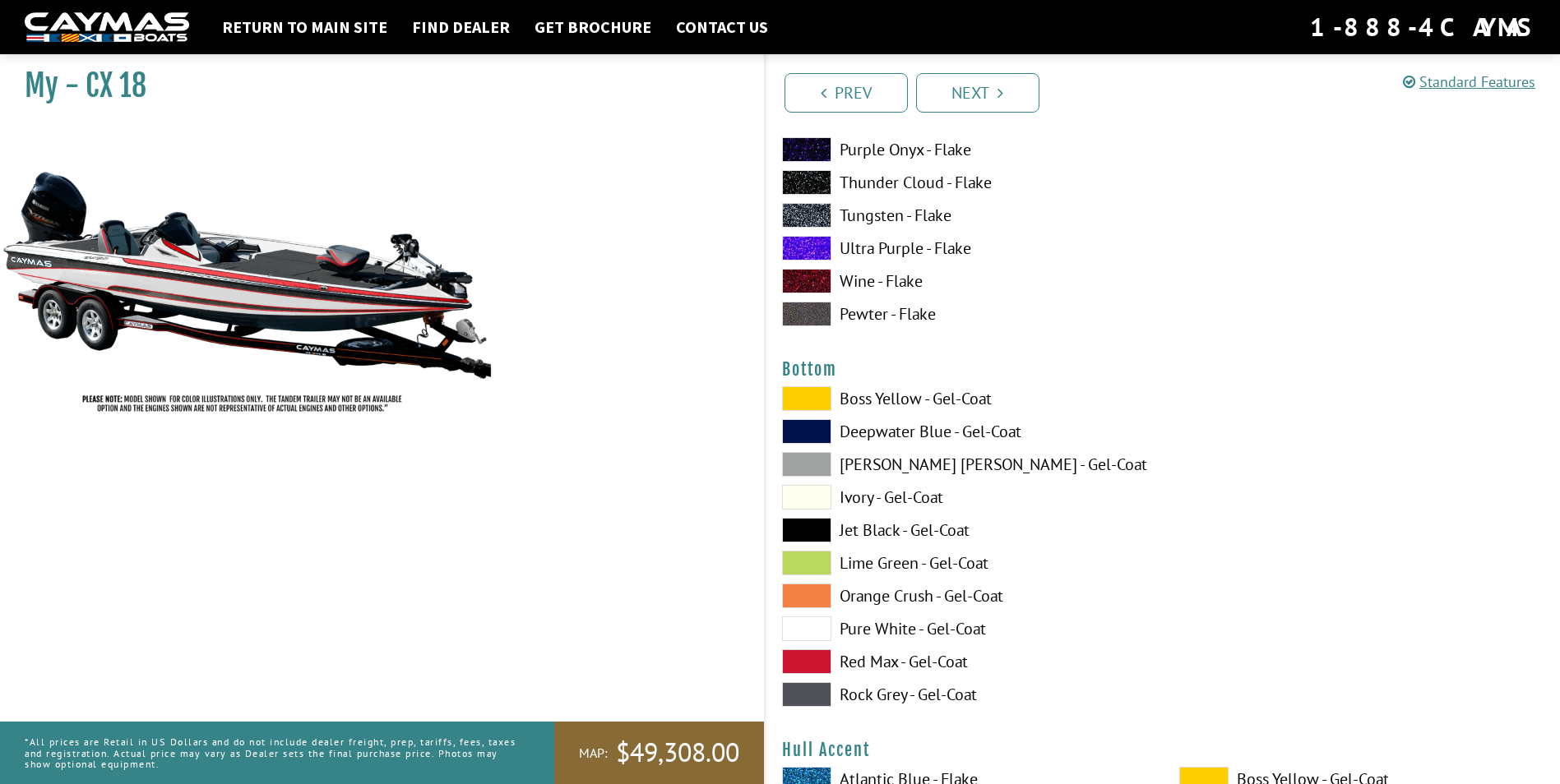
click at [818, 627] on span at bounding box center [806, 628] width 49 height 24
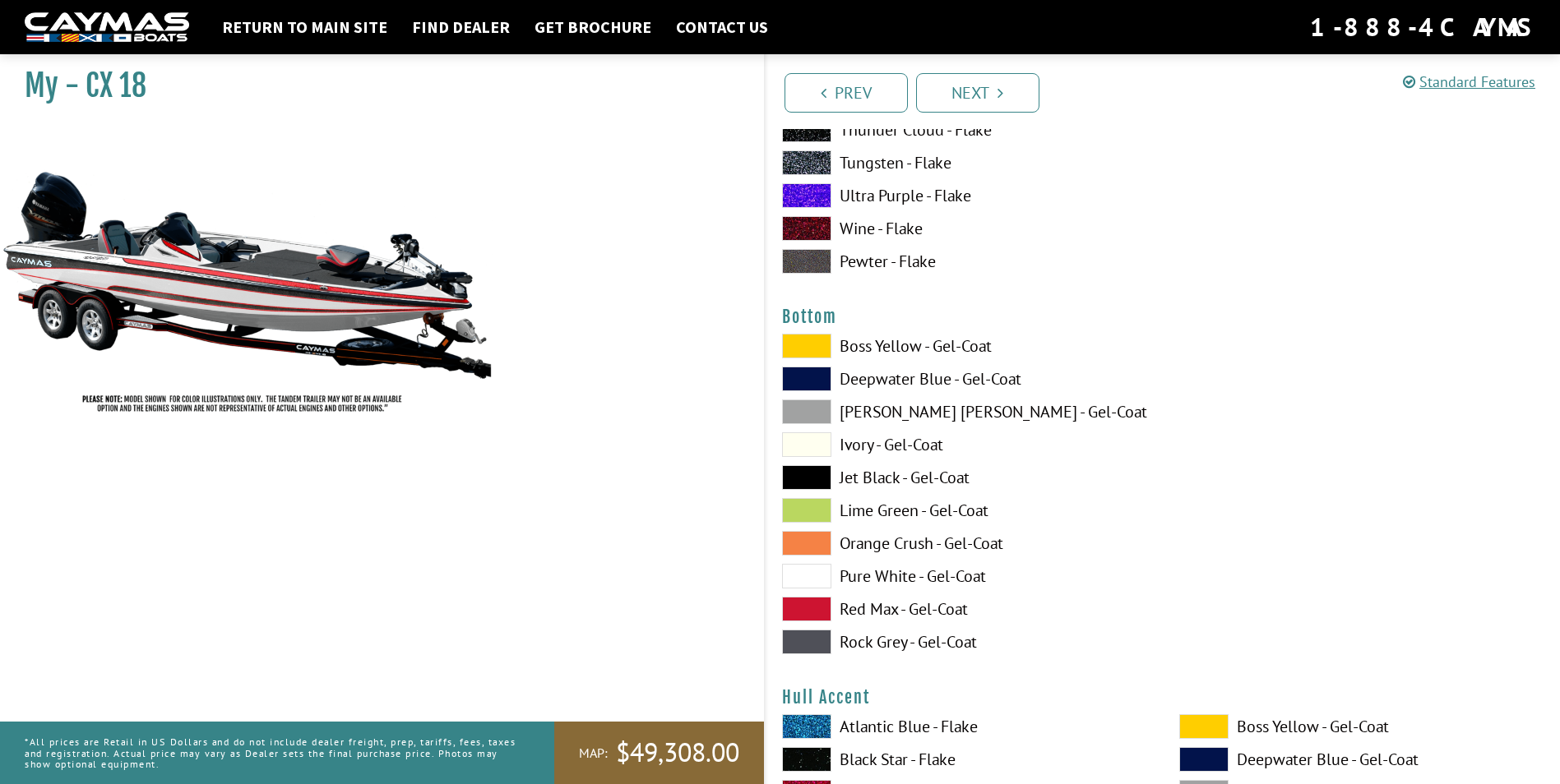
scroll to position [6162, 0]
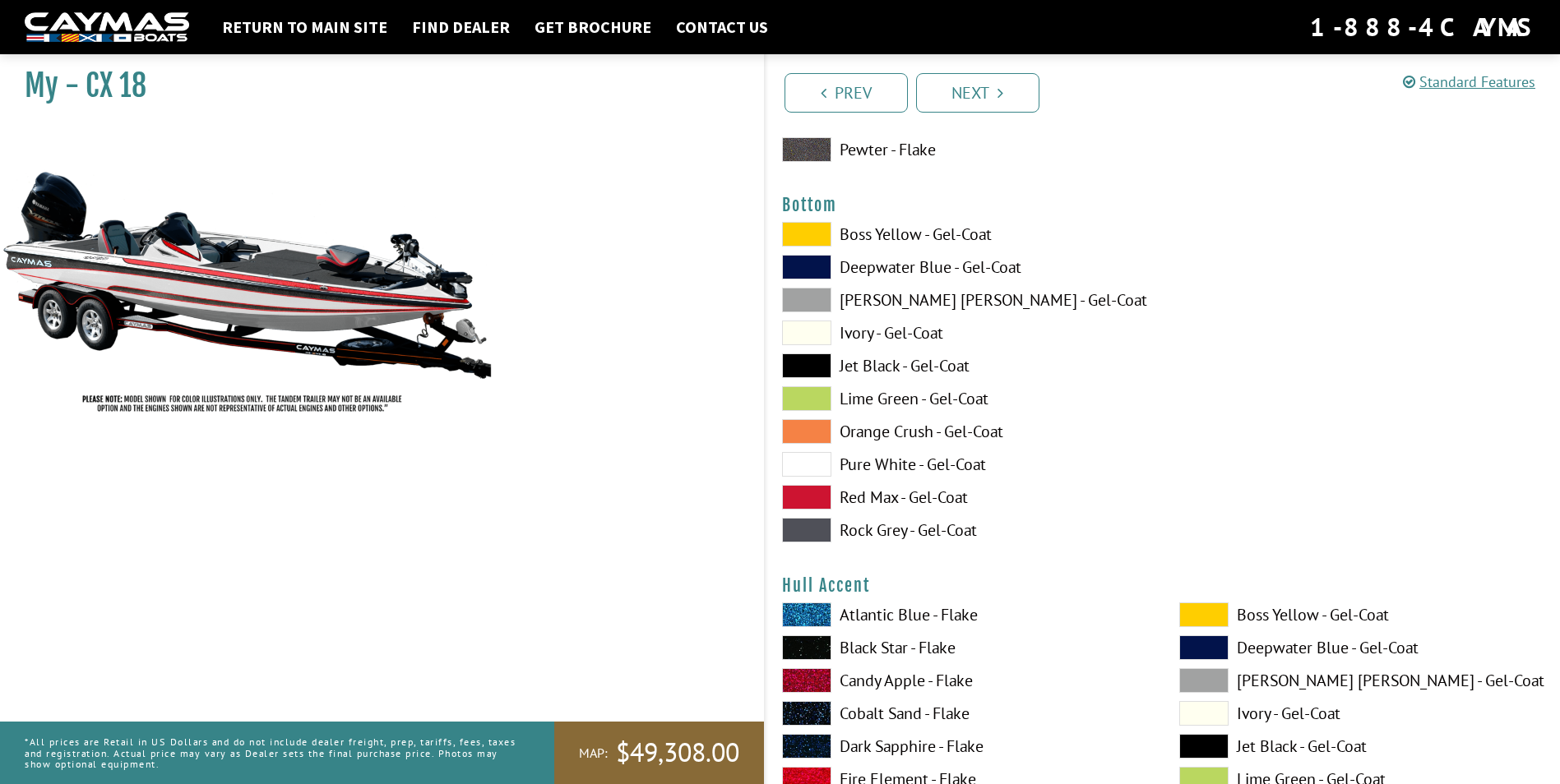
click at [811, 497] on span at bounding box center [806, 497] width 49 height 24
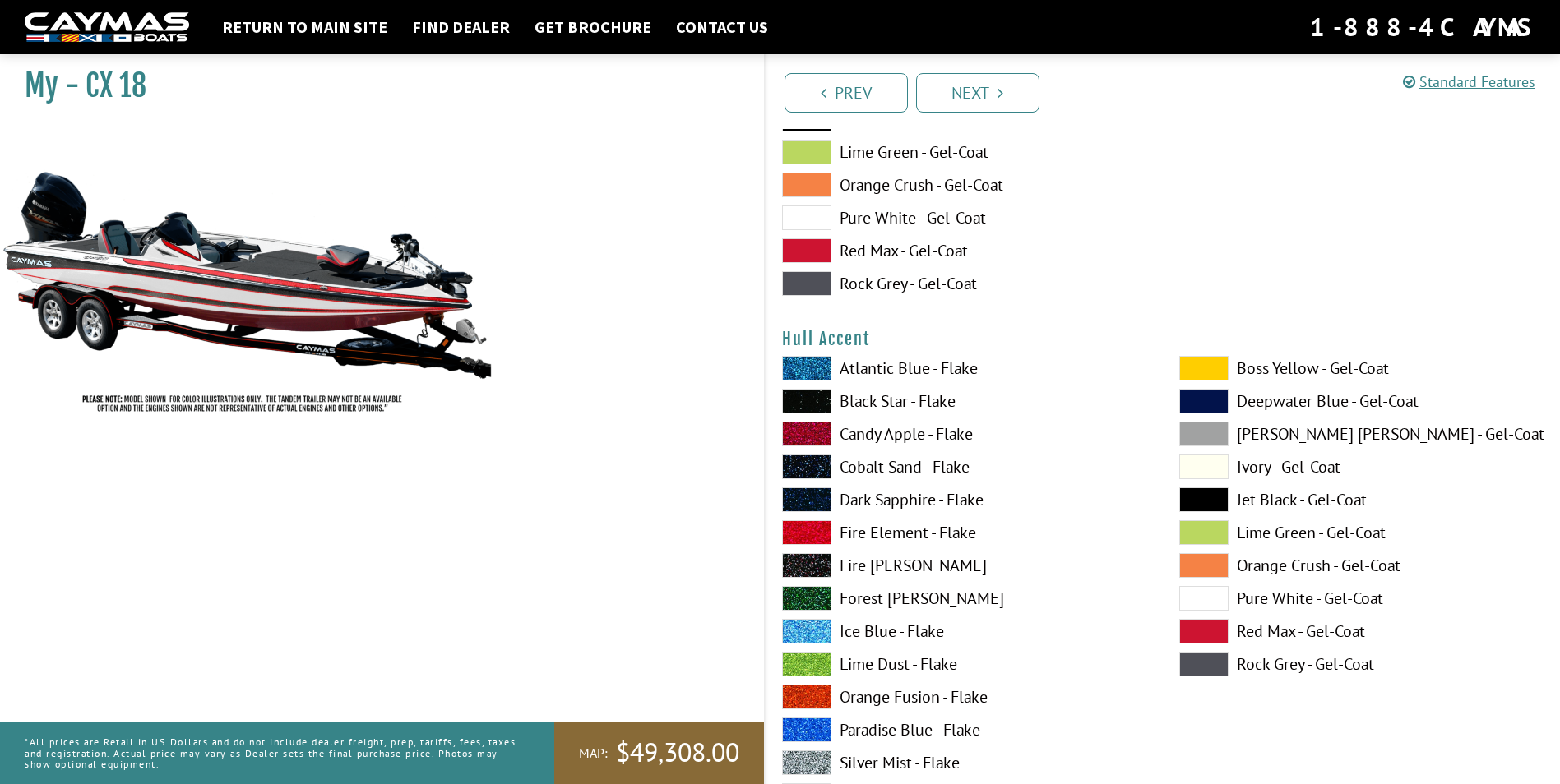
scroll to position [6492, 0]
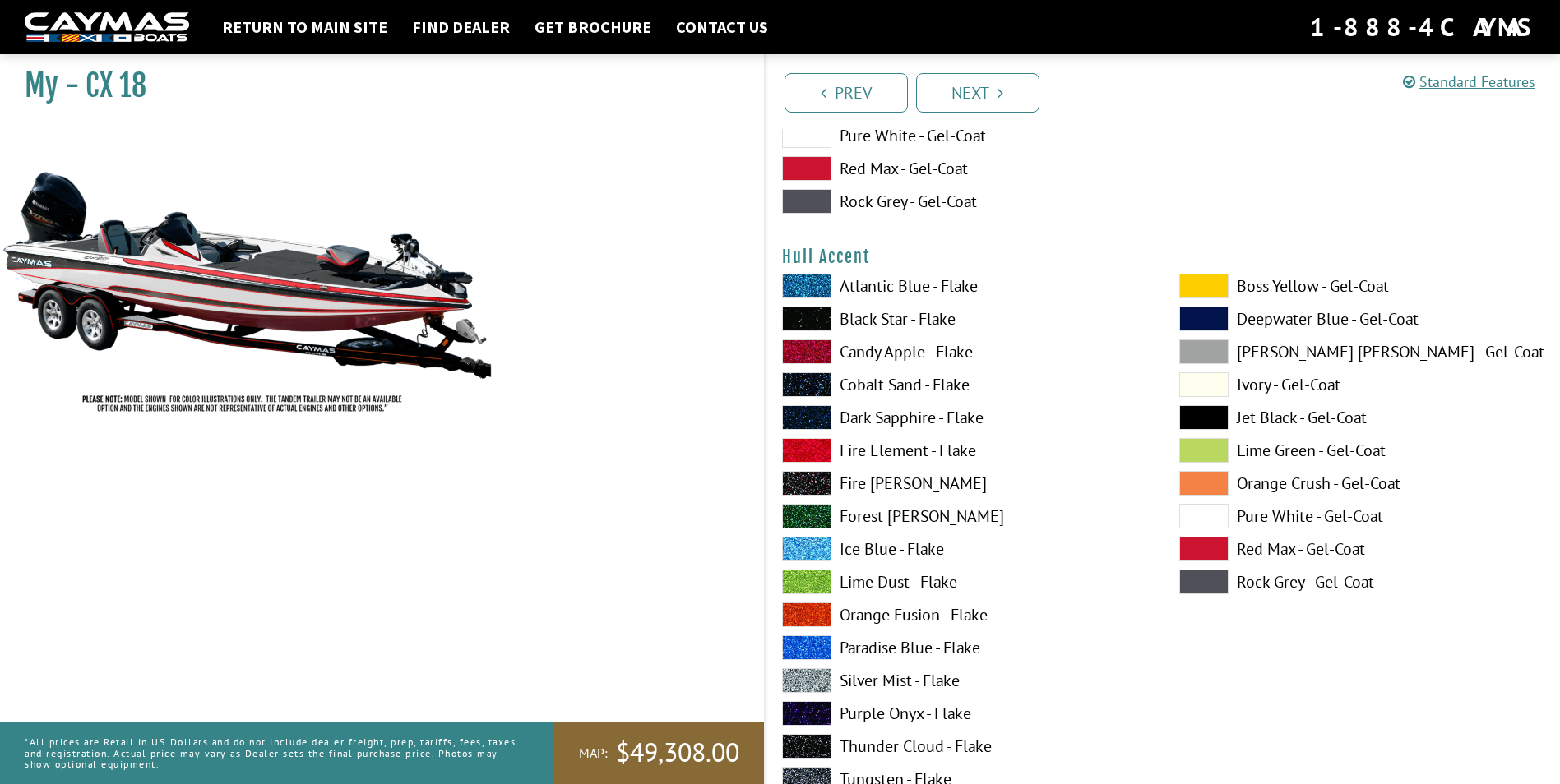
click at [820, 450] on span at bounding box center [806, 450] width 49 height 24
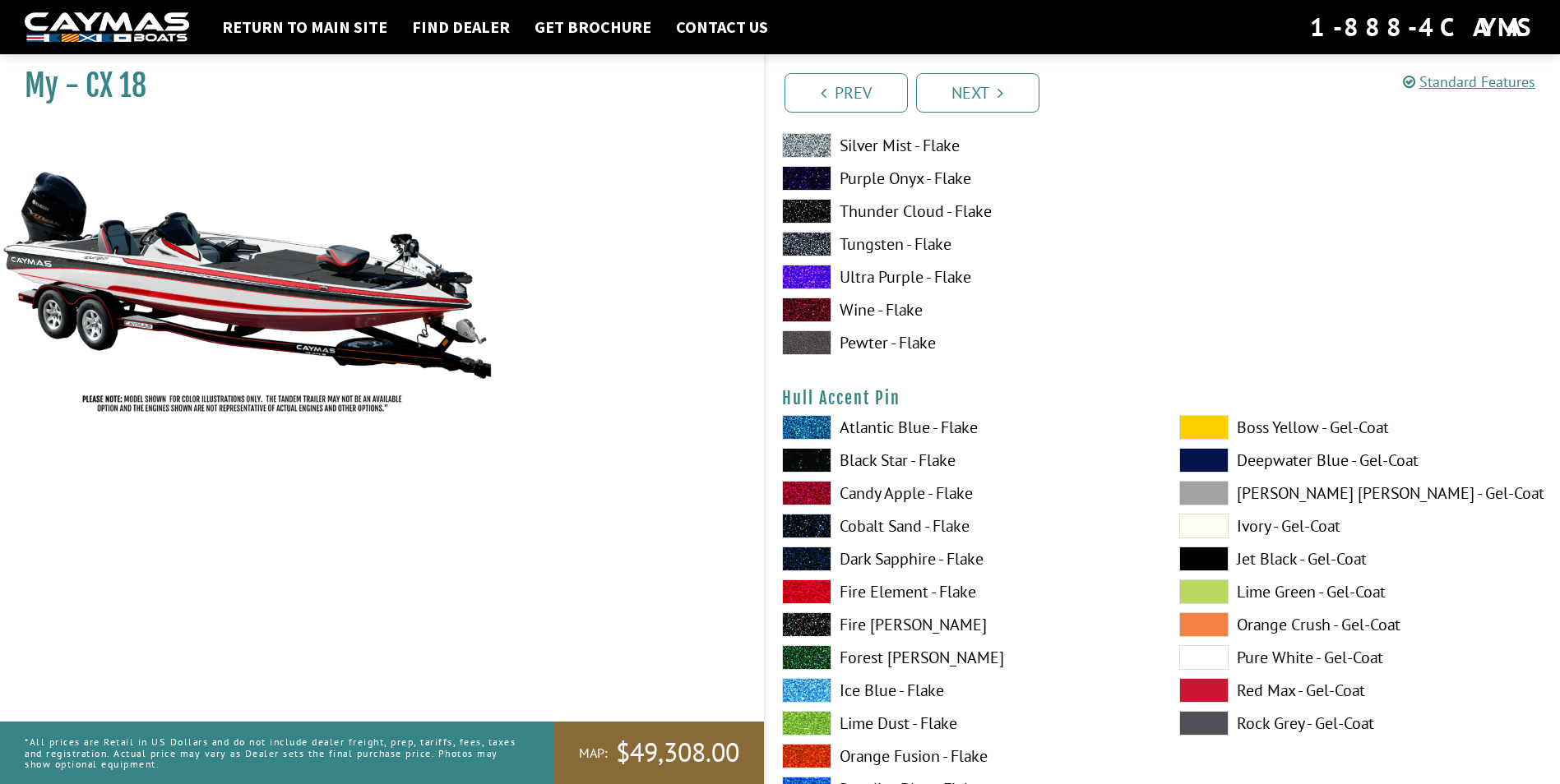
scroll to position [7067, 0]
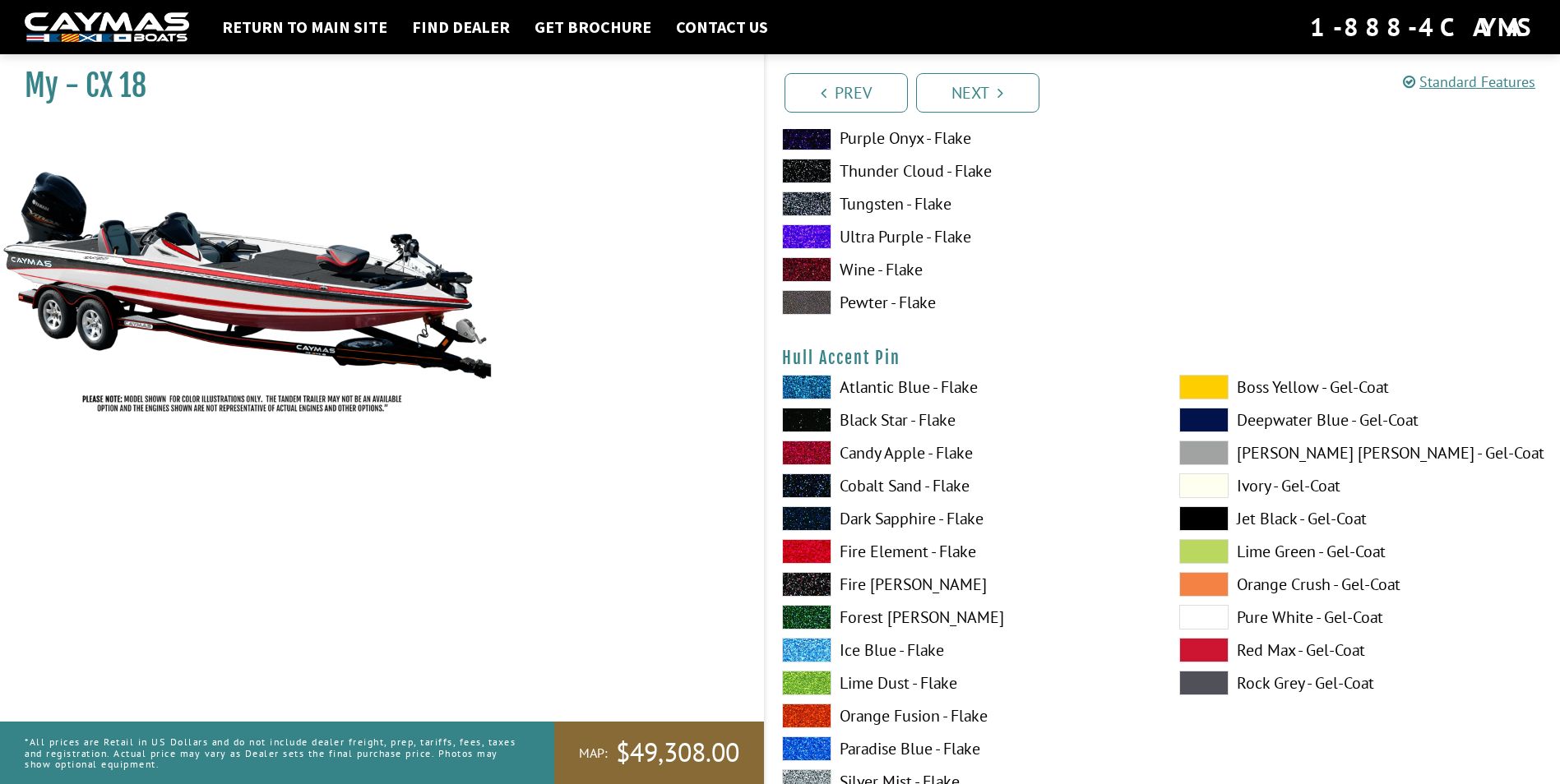
click at [813, 420] on span at bounding box center [806, 419] width 49 height 24
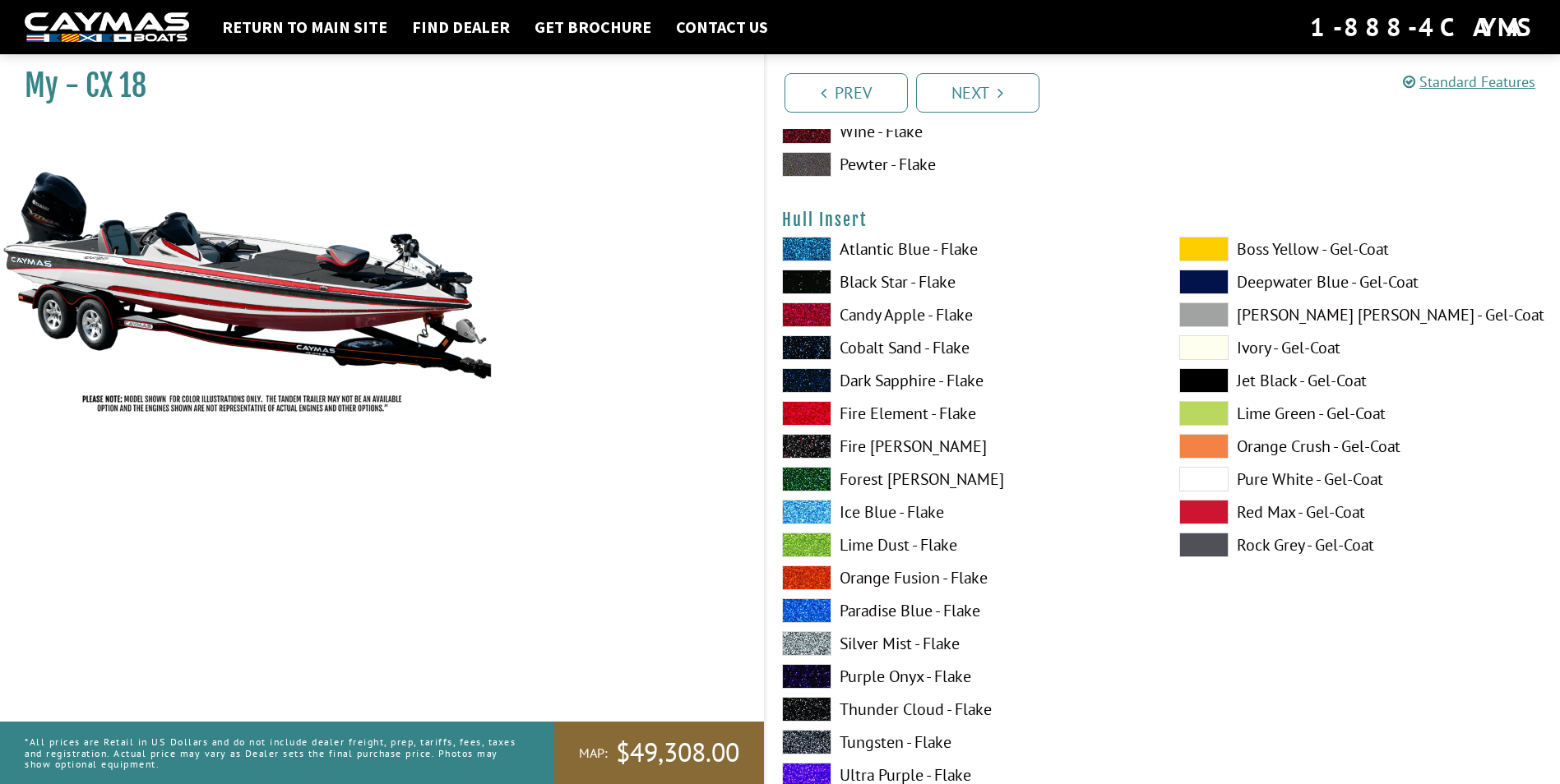
scroll to position [7888, 0]
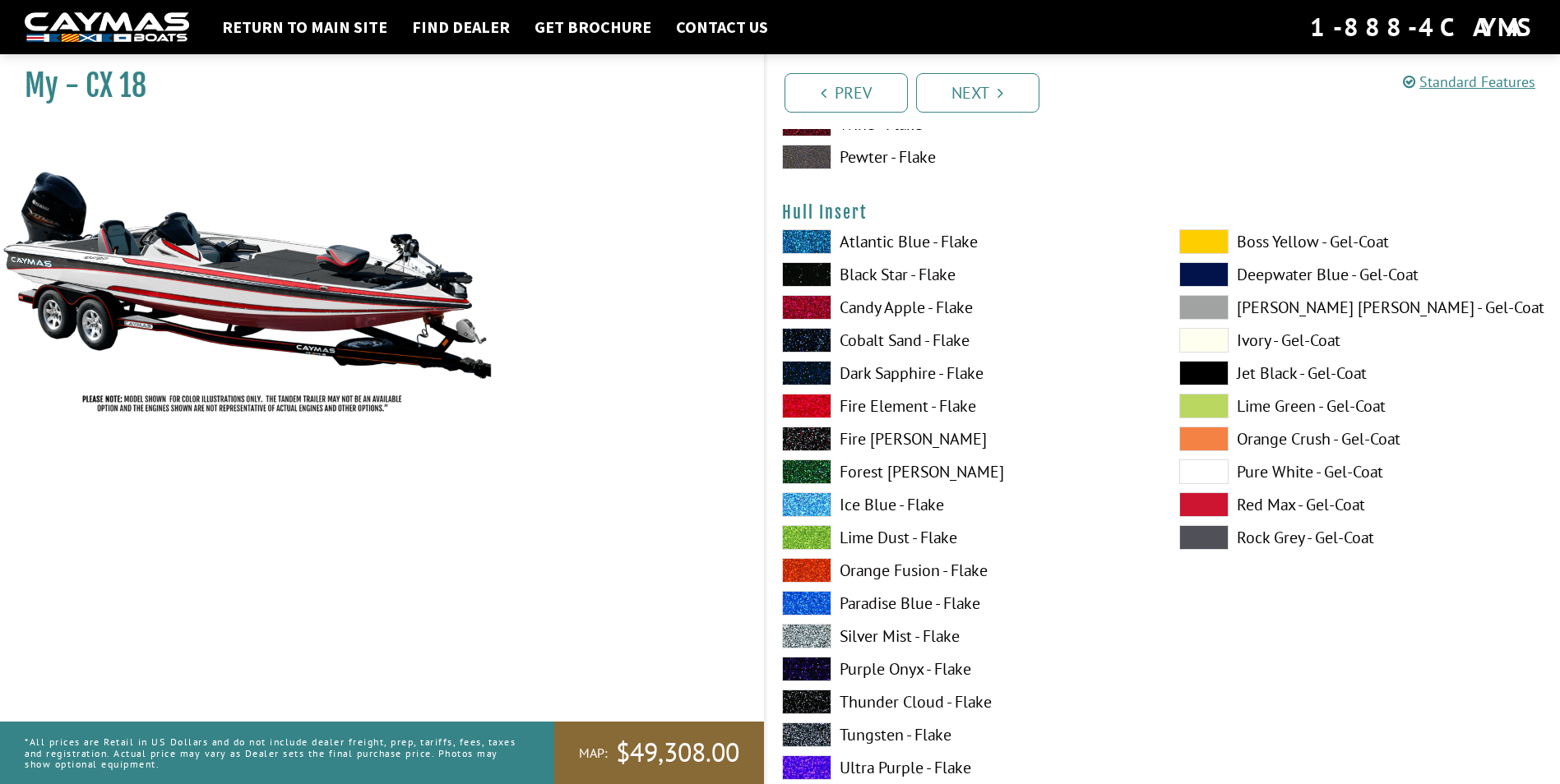
click at [797, 400] on span at bounding box center [806, 406] width 49 height 24
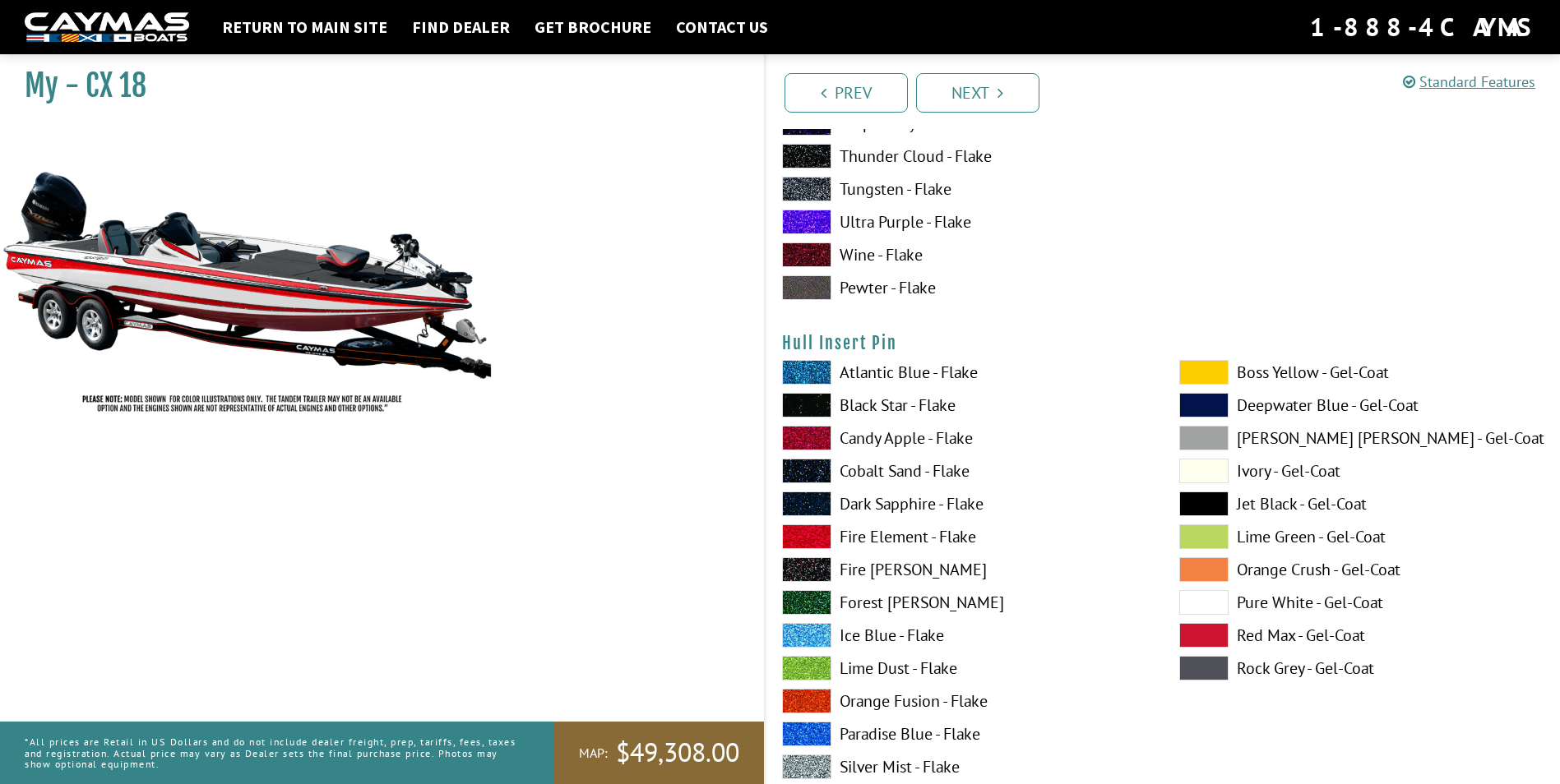
scroll to position [8463, 0]
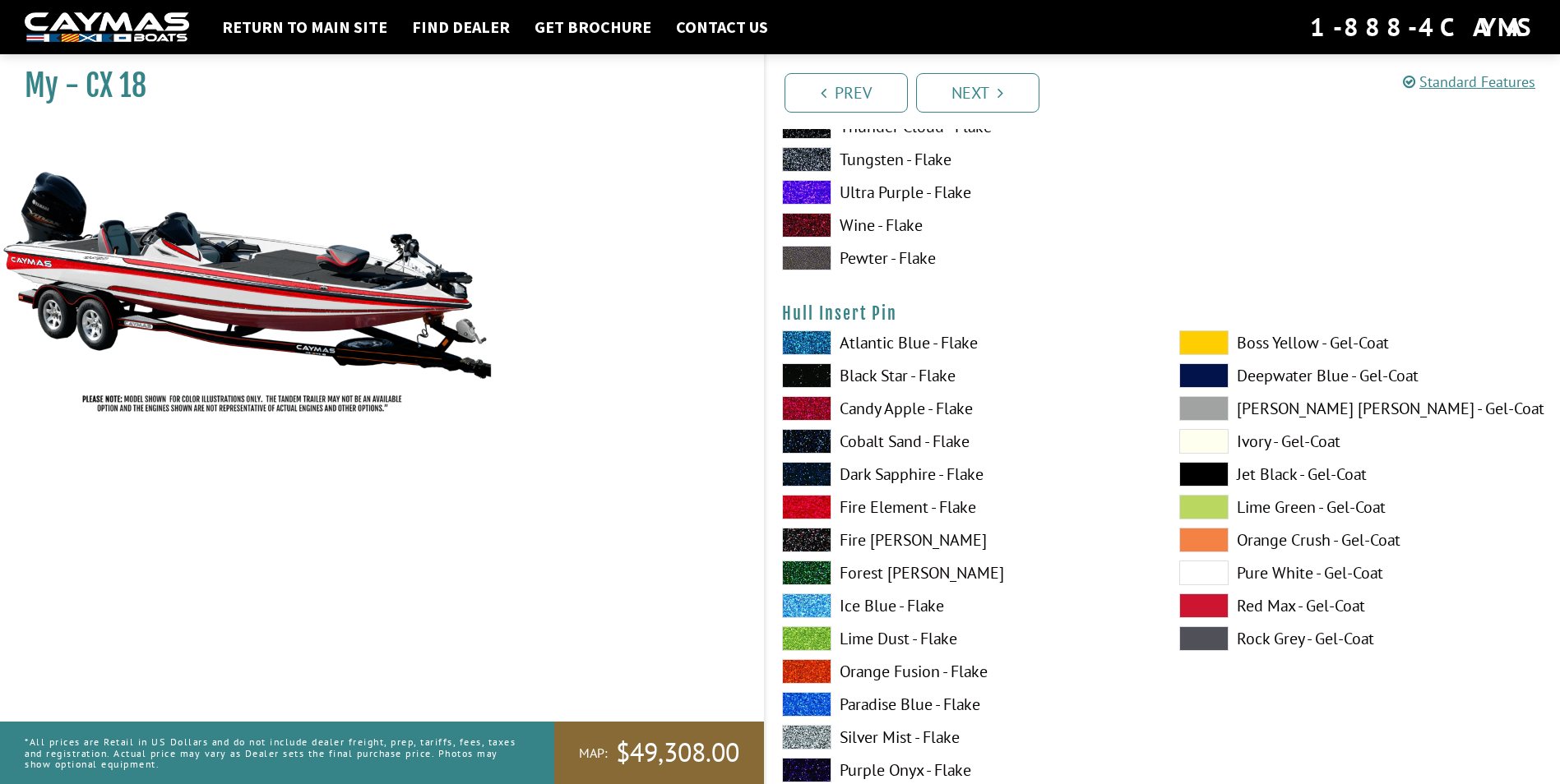
click at [825, 373] on span at bounding box center [806, 375] width 49 height 24
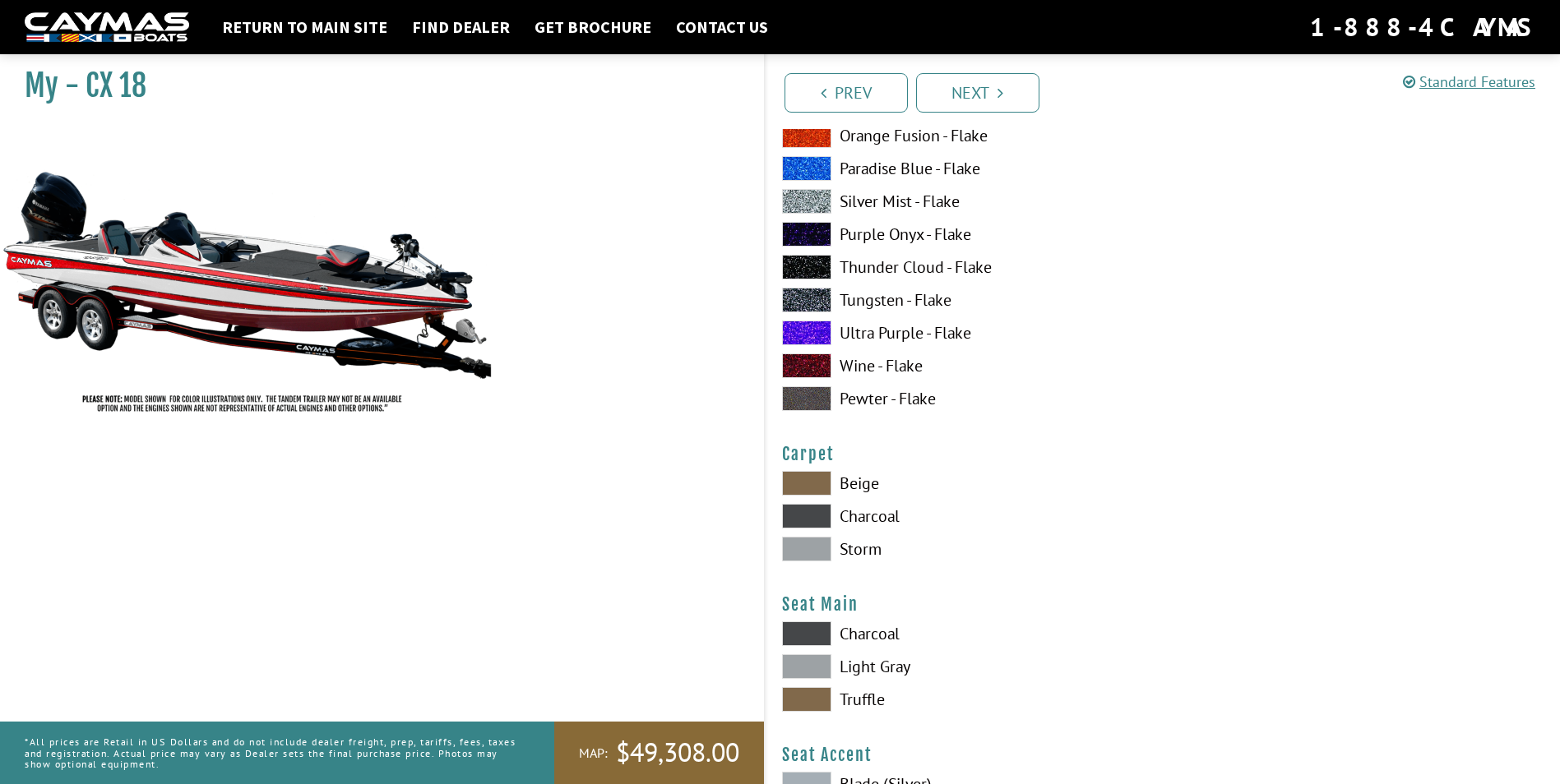
scroll to position [9039, 0]
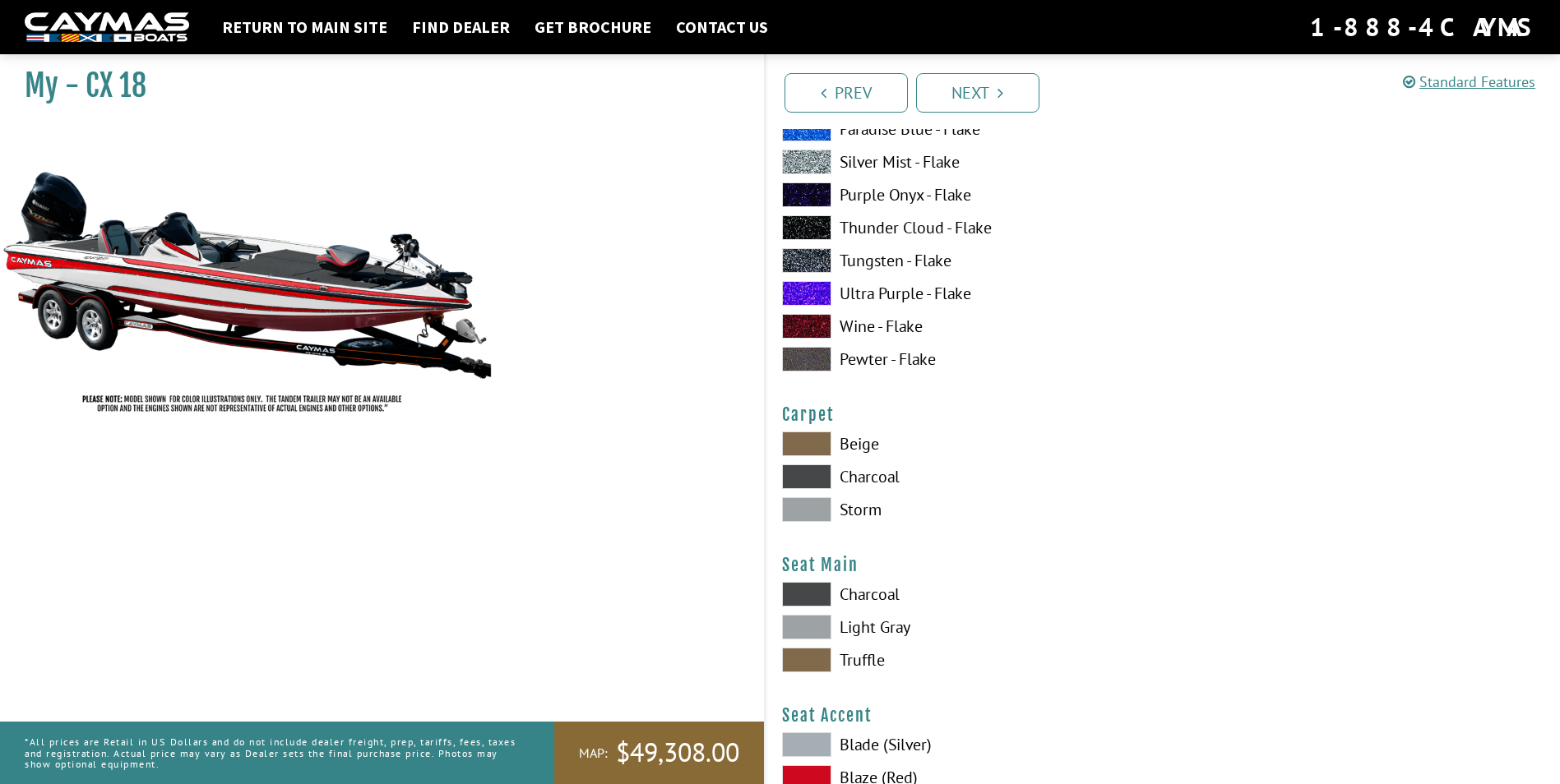
click at [791, 475] on span at bounding box center [806, 476] width 49 height 24
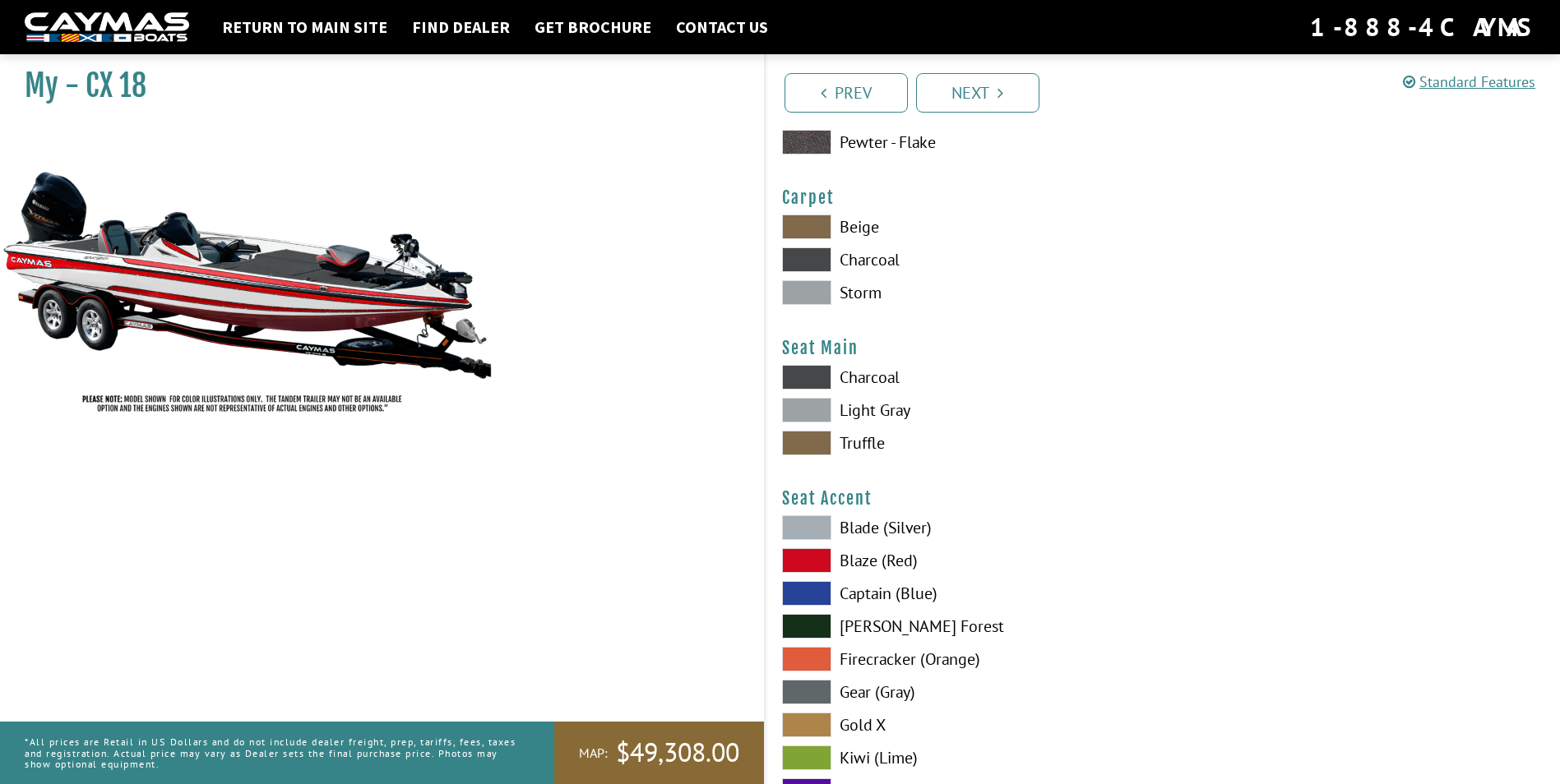
scroll to position [9285, 0]
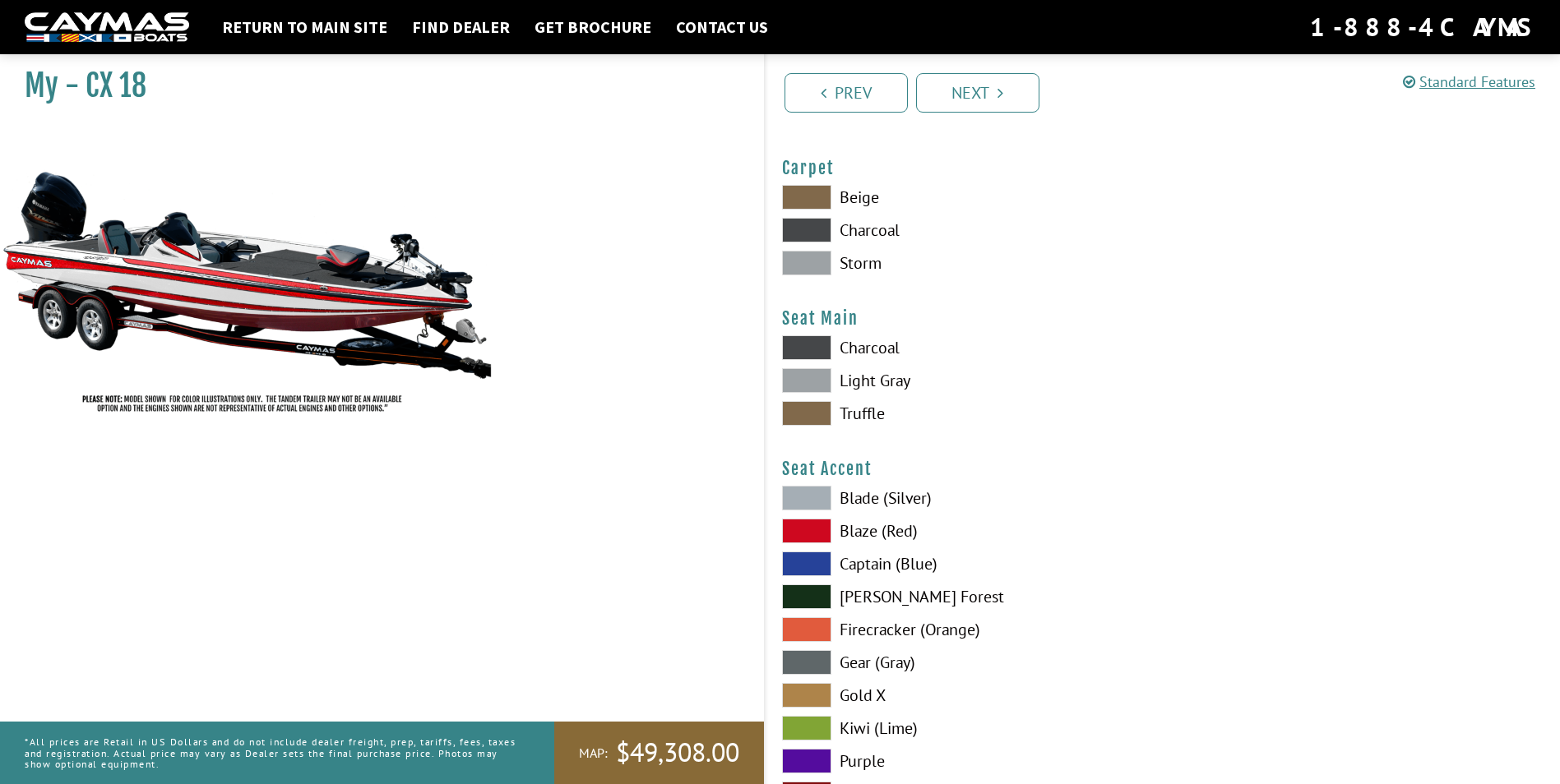
click at [825, 349] on span at bounding box center [806, 347] width 49 height 24
click at [817, 378] on span at bounding box center [806, 380] width 49 height 24
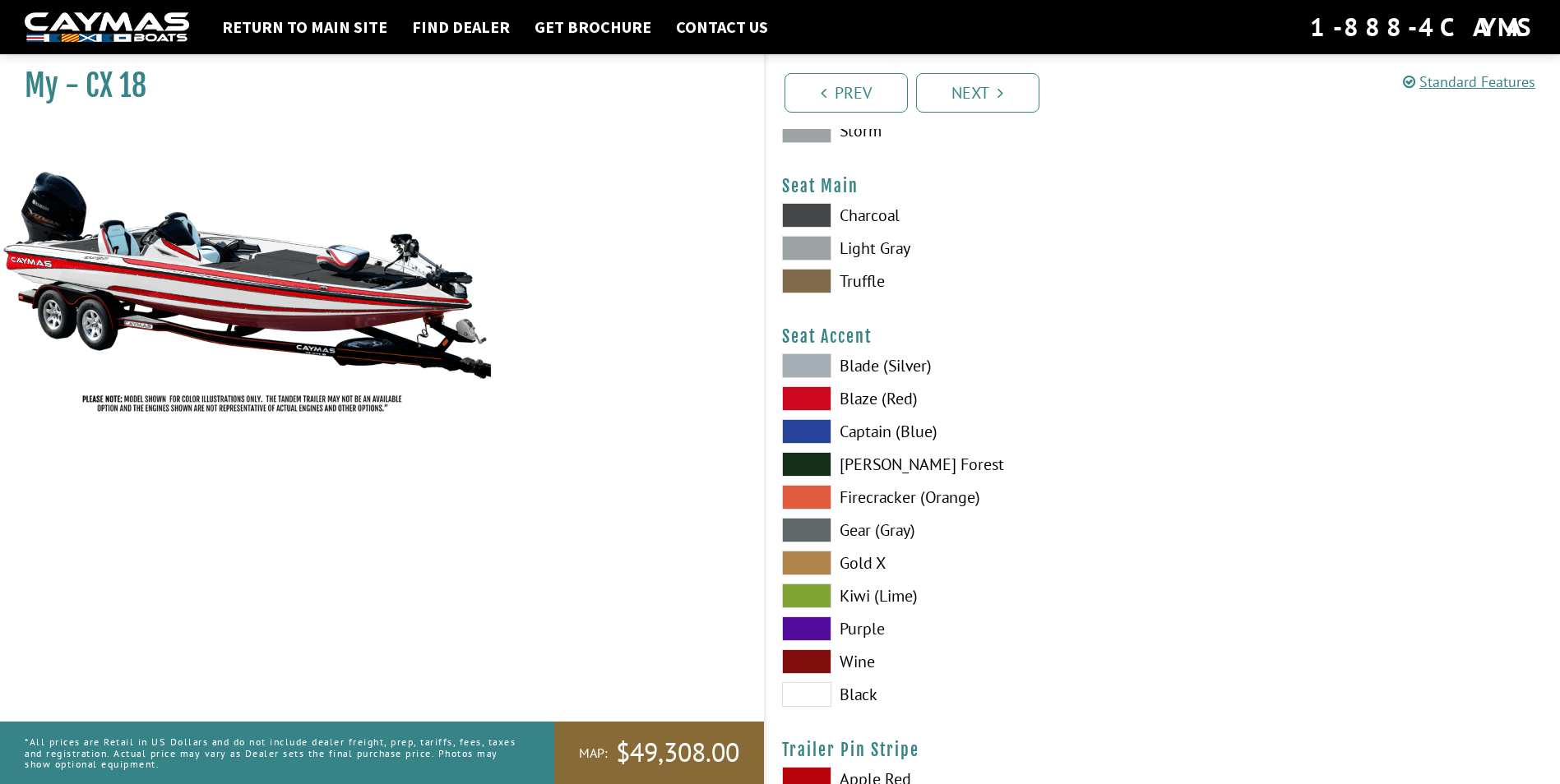
scroll to position [9449, 0]
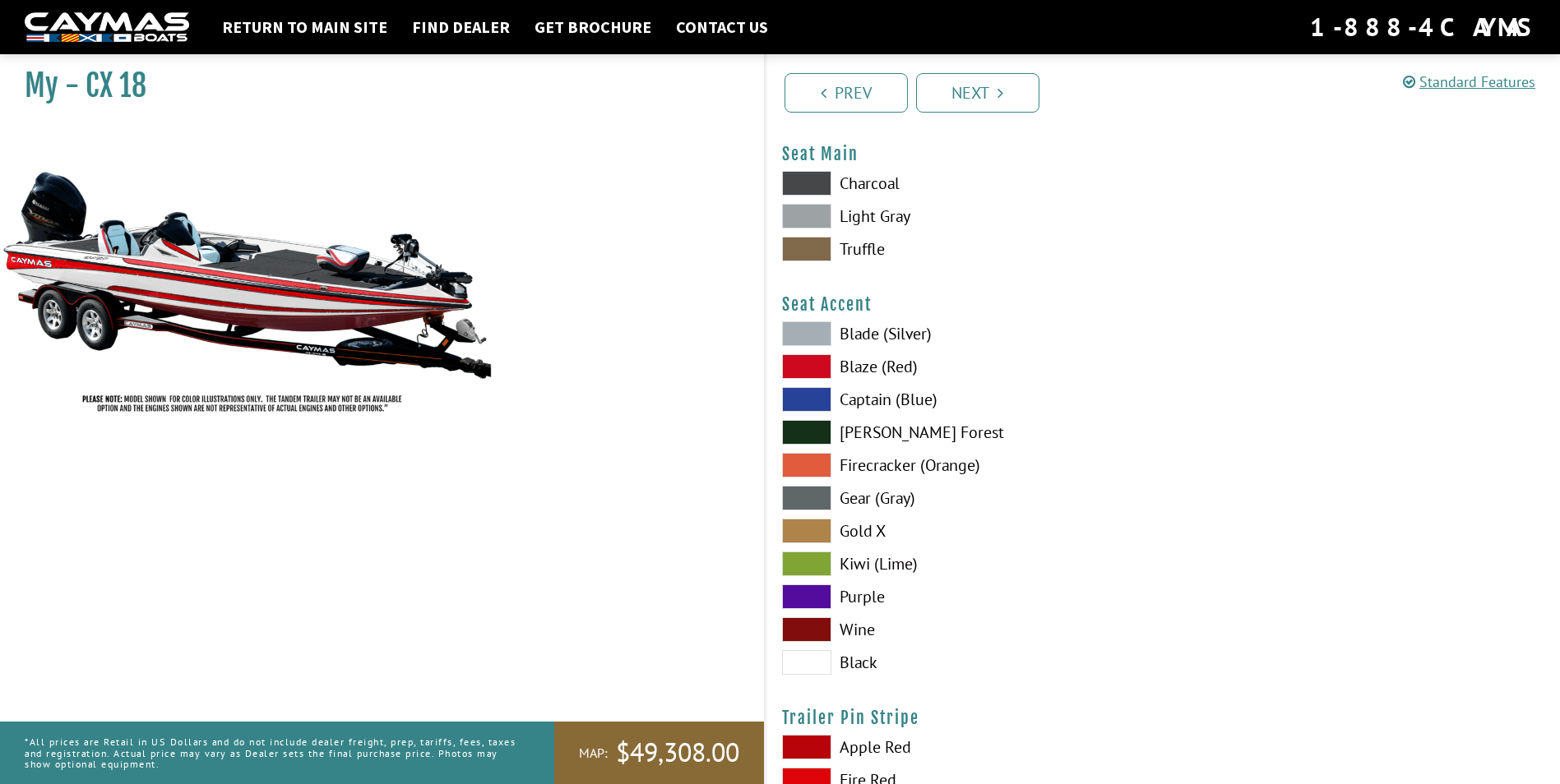
click at [819, 366] on span at bounding box center [806, 366] width 49 height 24
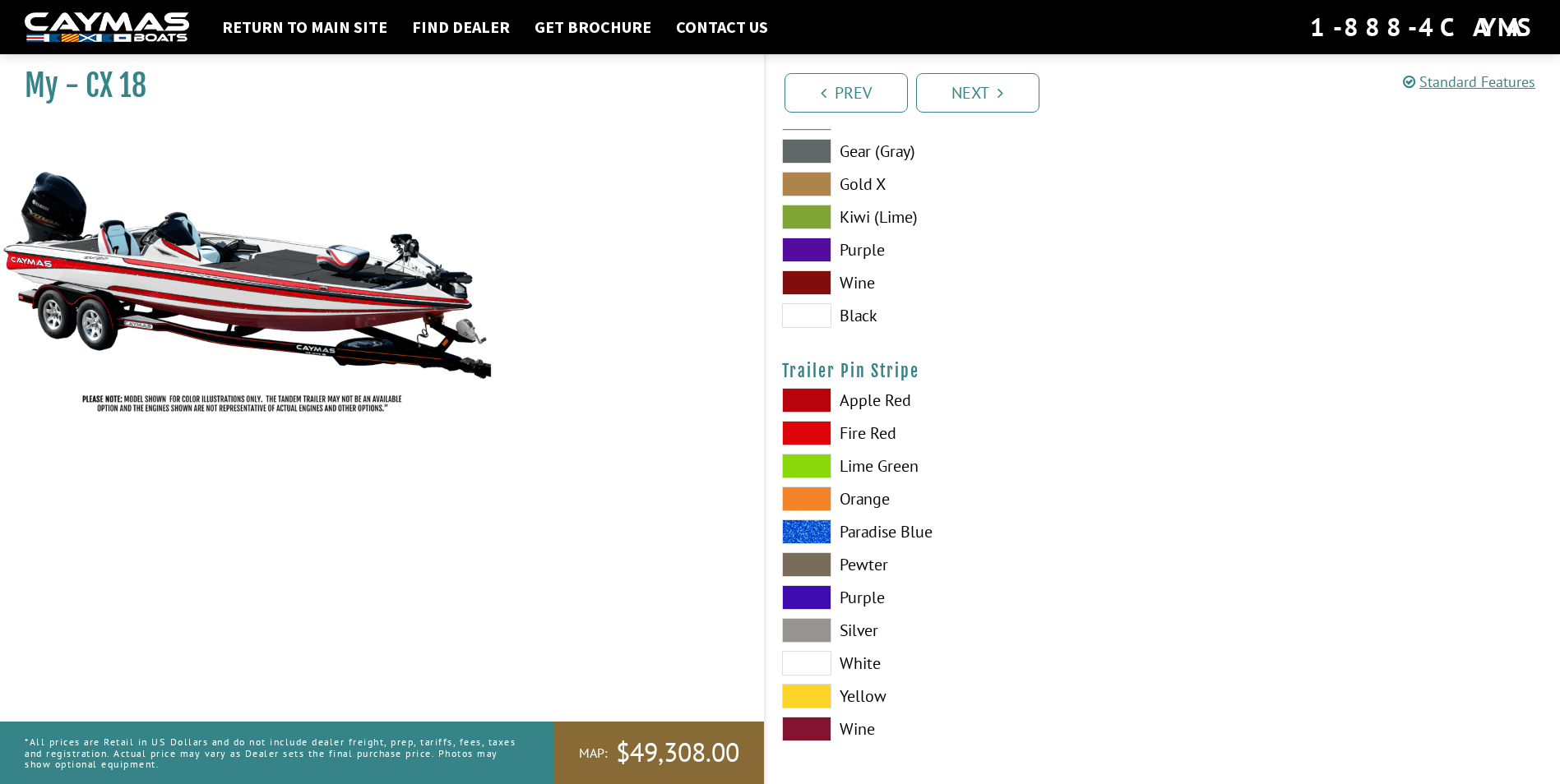
scroll to position [9802, 0]
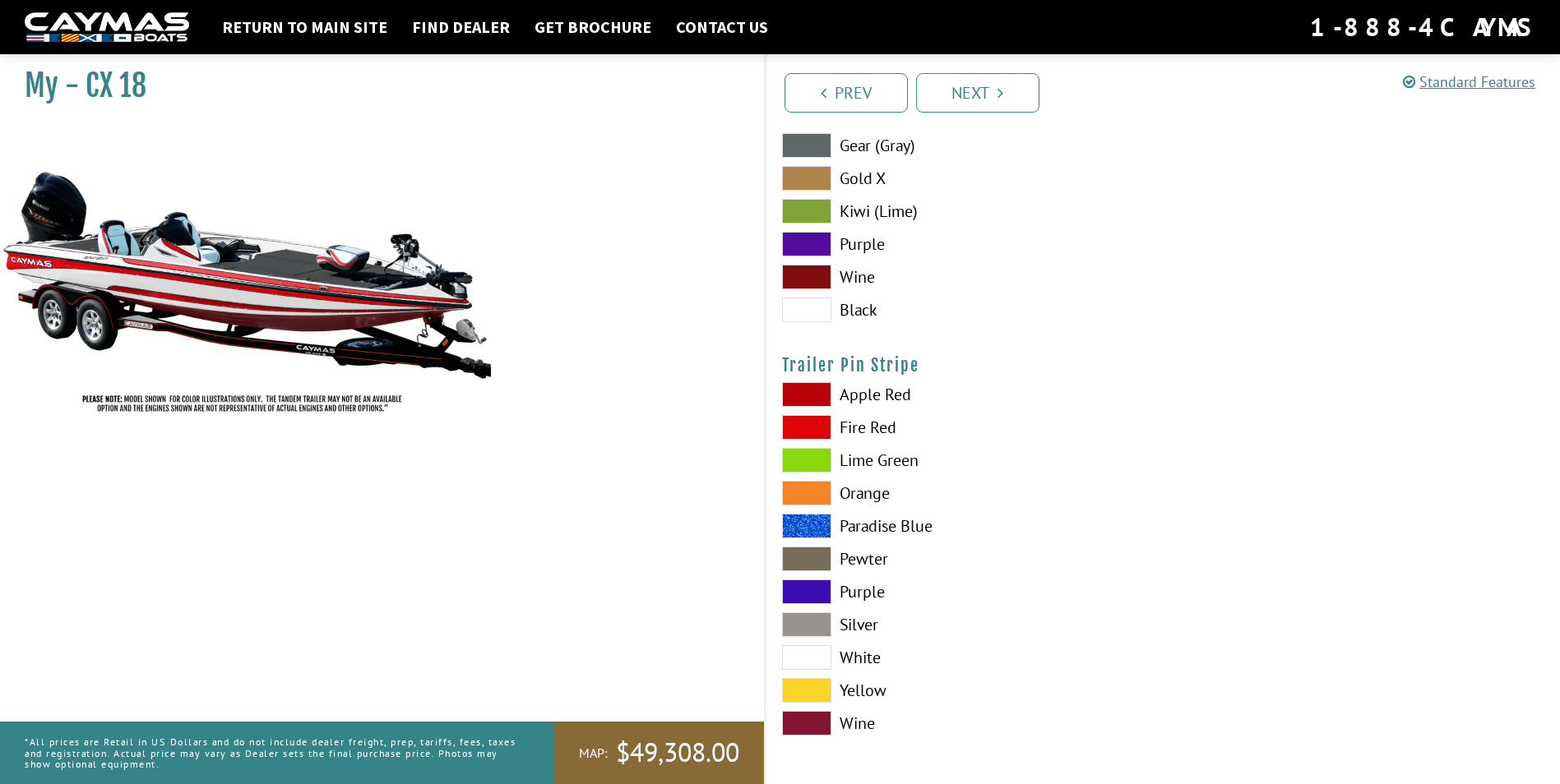
click at [825, 424] on span at bounding box center [806, 426] width 49 height 24
click at [989, 103] on link "Next" at bounding box center [978, 93] width 124 height 39
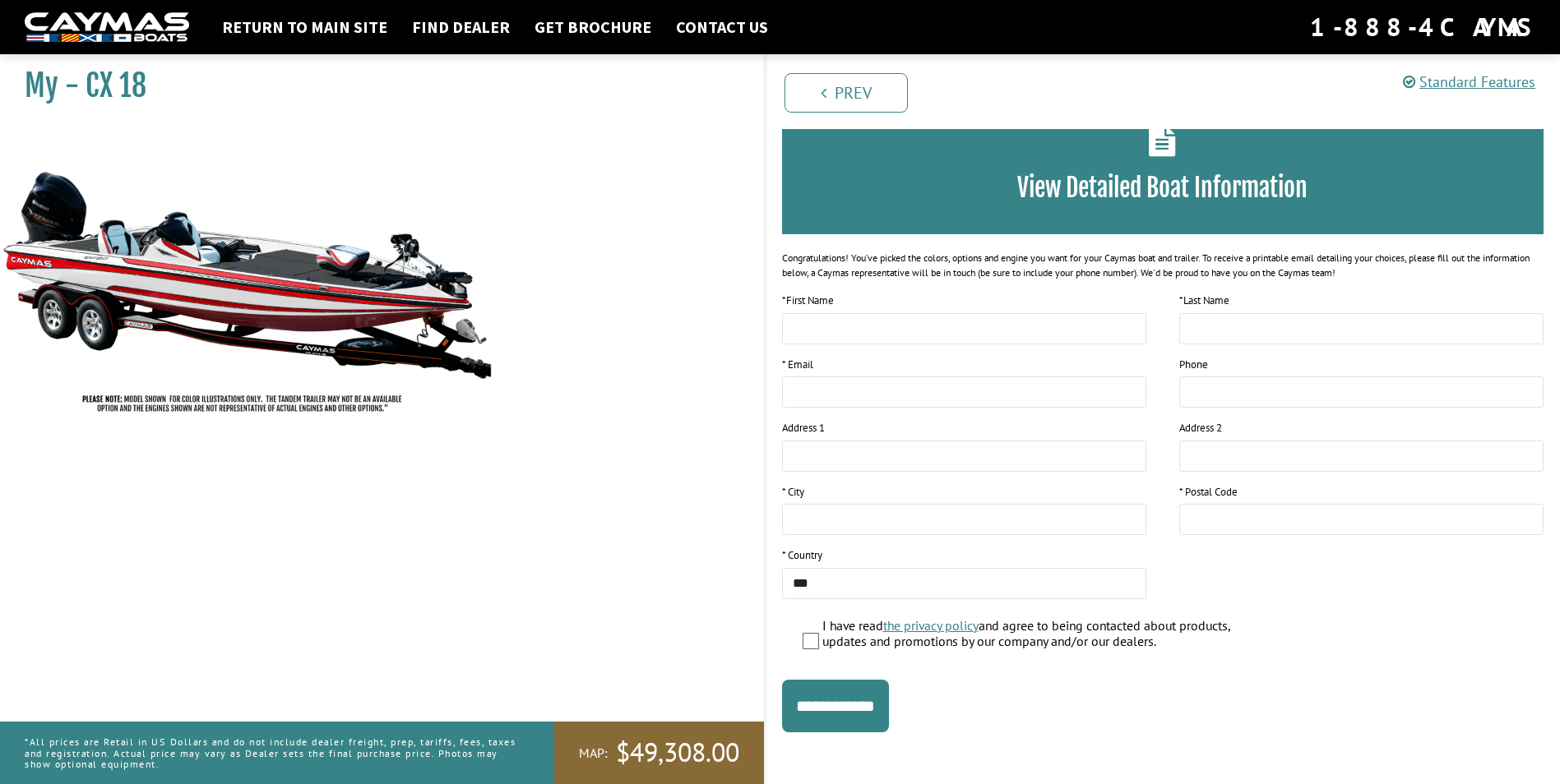
scroll to position [99, 0]
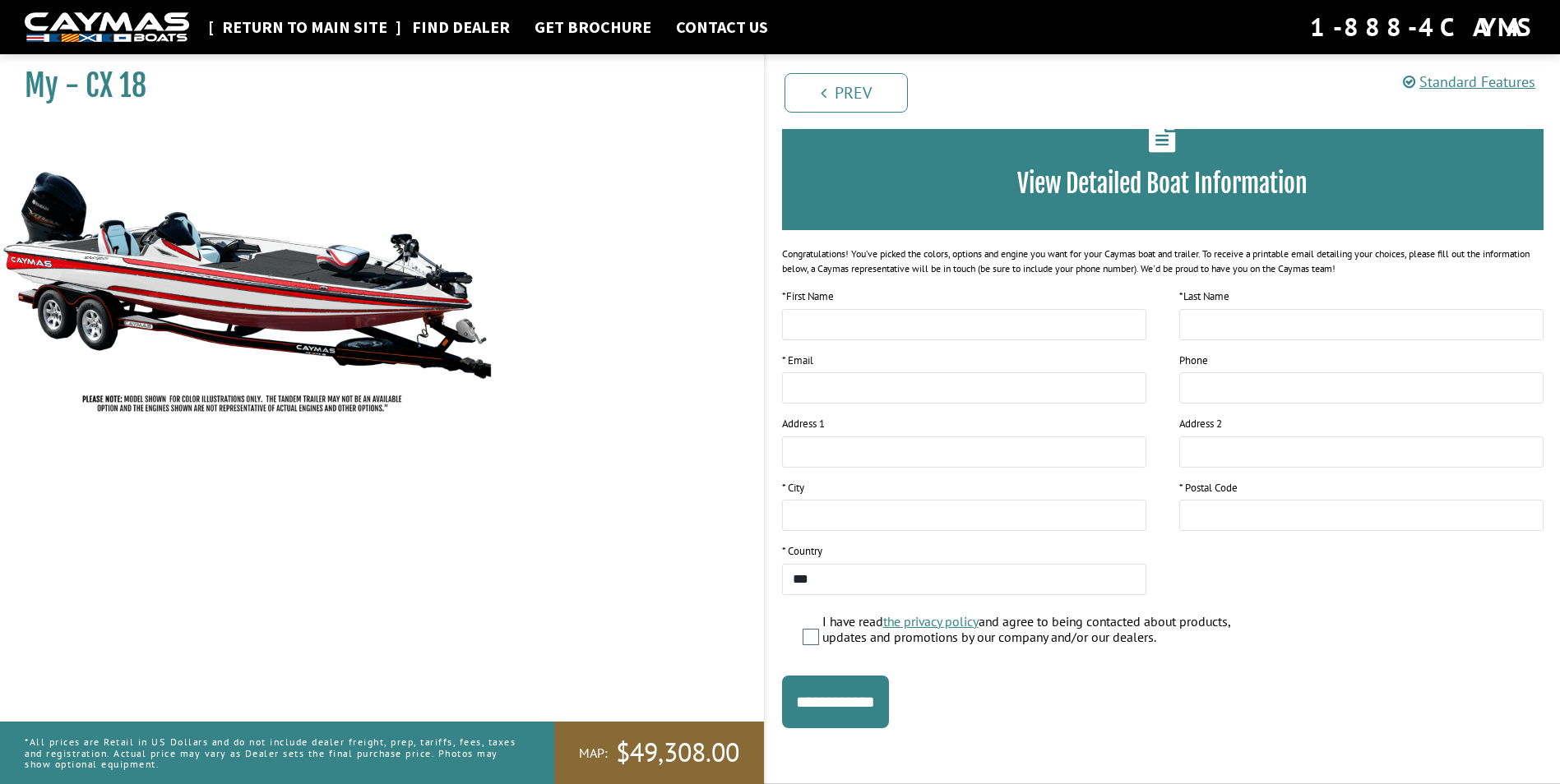
click at [333, 28] on link "Return to main site" at bounding box center [304, 27] width 181 height 22
